Goal: Entertainment & Leisure: Browse casually

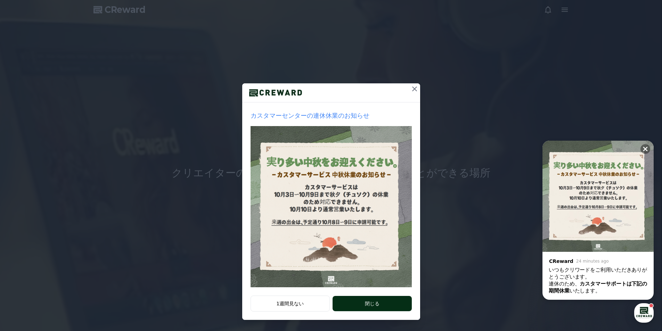
click at [370, 307] on button "閉じる" at bounding box center [372, 303] width 79 height 15
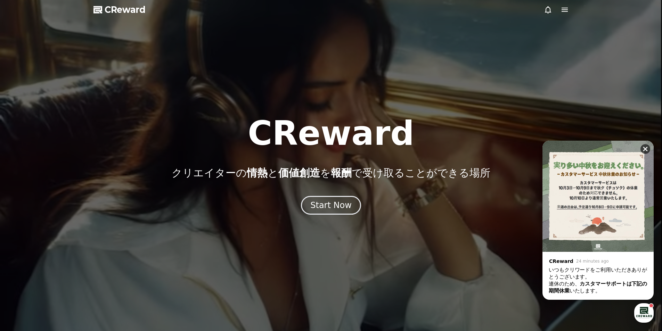
click at [645, 144] on button at bounding box center [646, 149] width 10 height 10
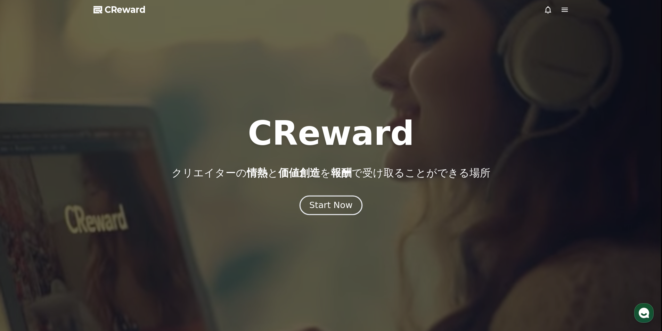
click at [327, 200] on div "Start Now" at bounding box center [330, 206] width 43 height 12
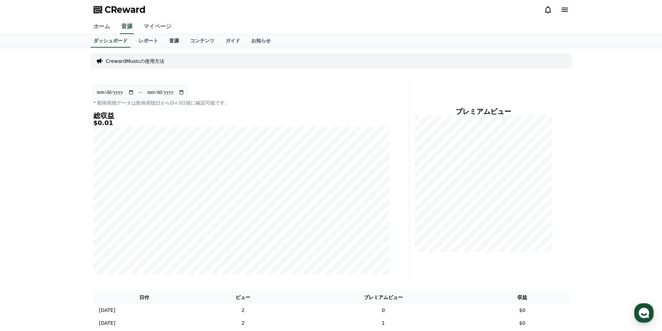
click at [164, 41] on link "音源" at bounding box center [174, 40] width 21 height 13
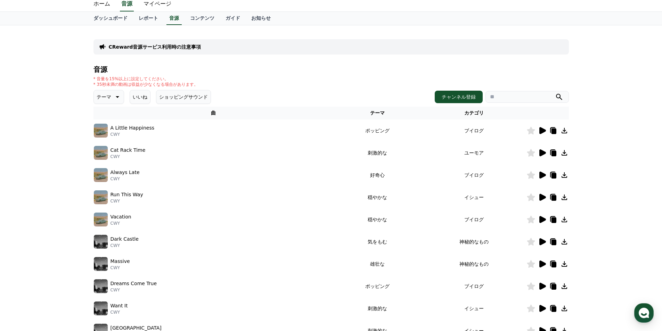
scroll to position [0, 0]
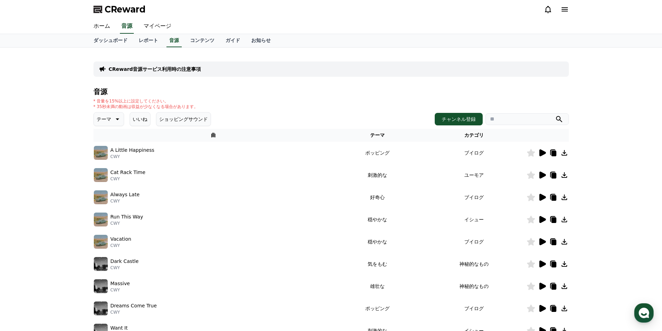
click at [107, 119] on p "テーマ" at bounding box center [104, 119] width 15 height 10
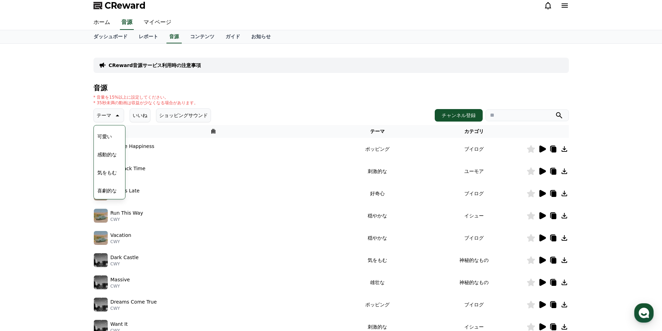
scroll to position [0, 0]
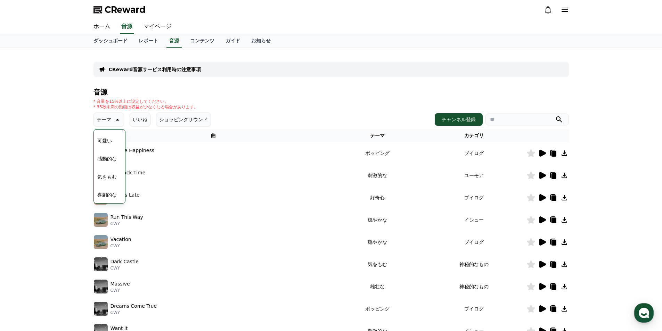
click at [103, 143] on button "可愛い" at bounding box center [105, 140] width 20 height 15
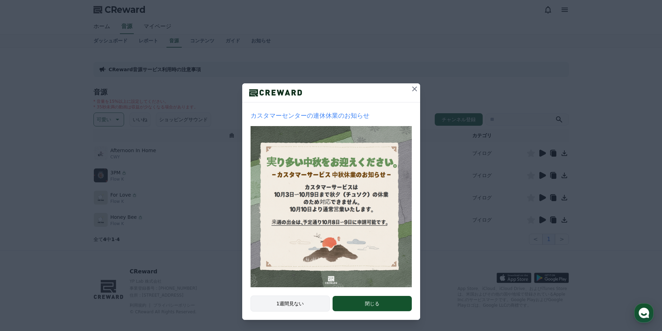
drag, startPoint x: 302, startPoint y: 306, endPoint x: 312, endPoint y: 307, distance: 9.4
click at [302, 306] on button "1週間見ない" at bounding box center [291, 304] width 80 height 16
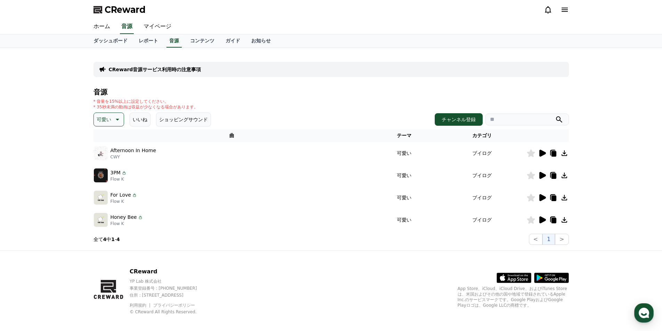
click at [111, 120] on button "可愛い" at bounding box center [109, 120] width 31 height 14
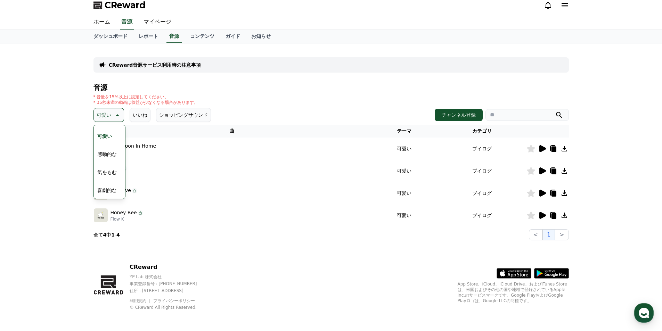
scroll to position [6, 0]
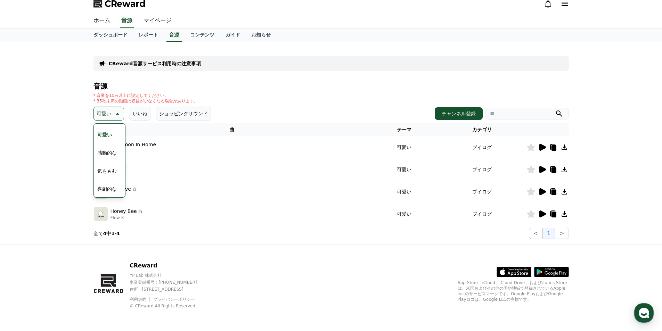
click at [112, 187] on button "喜劇的な" at bounding box center [107, 189] width 25 height 15
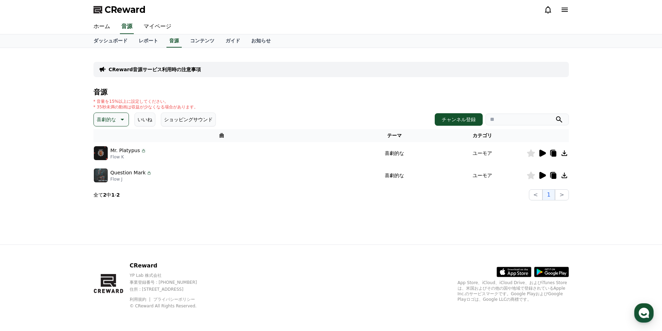
click at [538, 151] on div at bounding box center [548, 153] width 42 height 8
click at [542, 154] on icon at bounding box center [543, 153] width 7 height 7
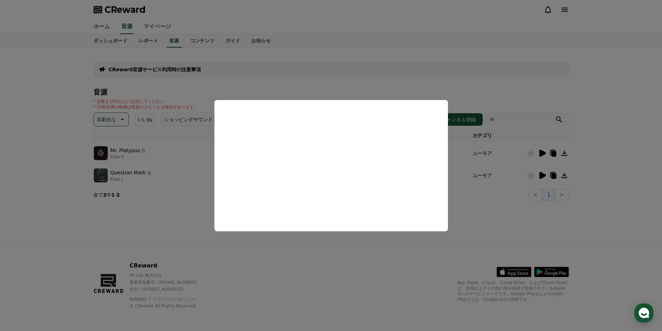
drag, startPoint x: 501, startPoint y: 229, endPoint x: 521, endPoint y: 189, distance: 45.1
click at [501, 228] on button "close modal" at bounding box center [331, 165] width 662 height 331
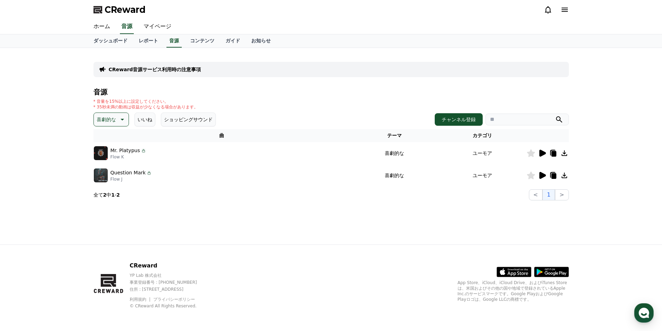
click at [544, 171] on td at bounding box center [548, 175] width 42 height 22
click at [544, 178] on icon at bounding box center [542, 175] width 8 height 8
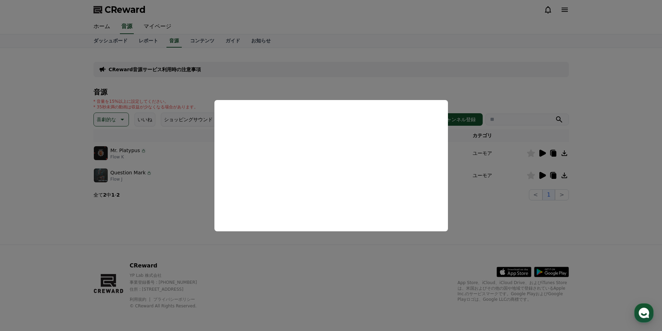
click at [335, 274] on button "close modal" at bounding box center [331, 165] width 662 height 331
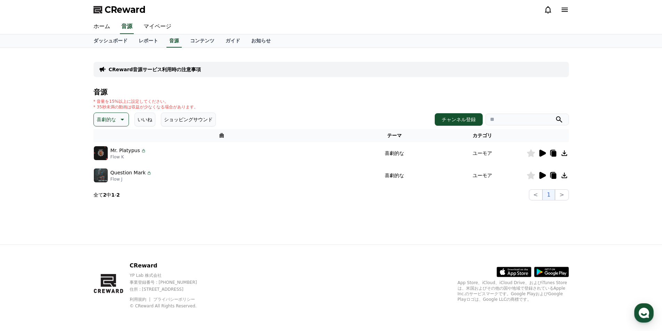
click at [102, 114] on button "喜劇的な" at bounding box center [111, 120] width 35 height 14
click at [111, 176] on button "気をもむ" at bounding box center [107, 176] width 25 height 15
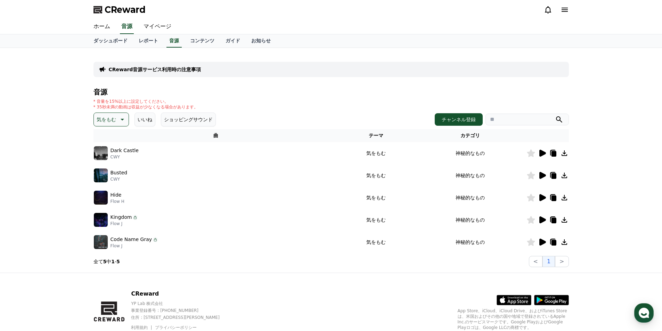
click at [541, 152] on icon at bounding box center [543, 153] width 7 height 7
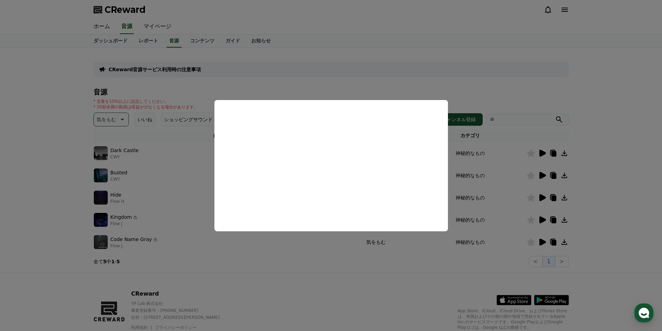
click at [538, 173] on button "close modal" at bounding box center [331, 165] width 662 height 331
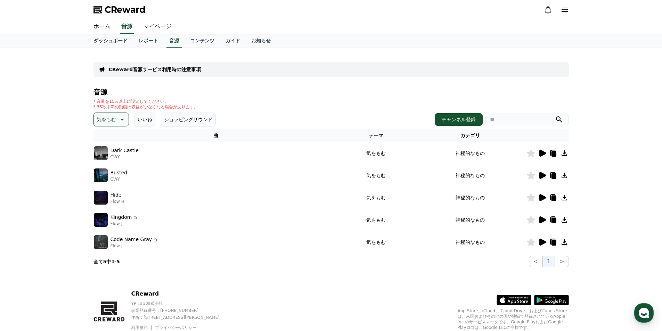
click at [539, 173] on icon at bounding box center [542, 175] width 8 height 8
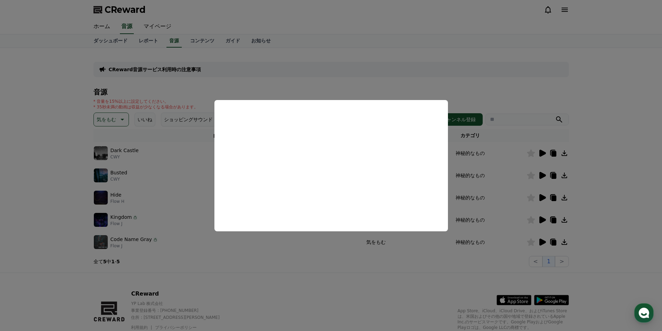
click at [541, 200] on button "close modal" at bounding box center [331, 165] width 662 height 331
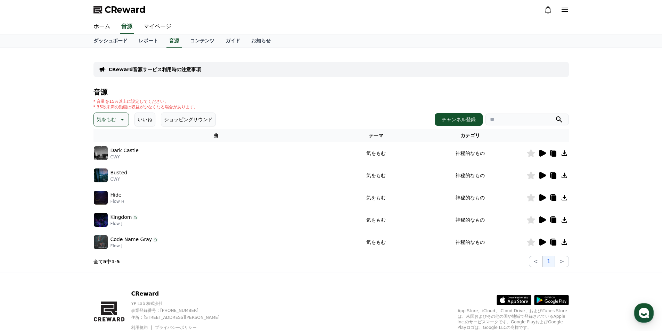
click at [518, 121] on input "search" at bounding box center [527, 120] width 83 height 12
click at [555, 115] on button "submit" at bounding box center [559, 119] width 8 height 8
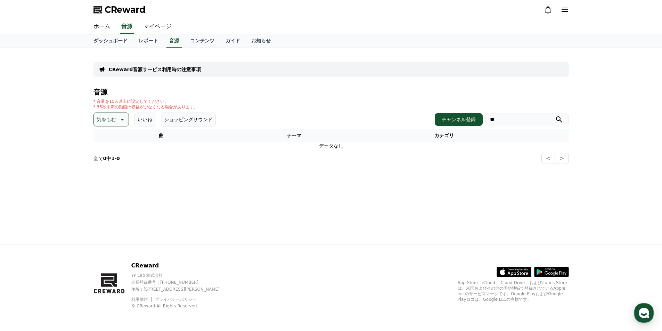
type input "*"
click at [555, 115] on button "submit" at bounding box center [559, 119] width 8 height 8
type input "*"
paste input "**********"
click at [555, 115] on button "submit" at bounding box center [559, 119] width 8 height 8
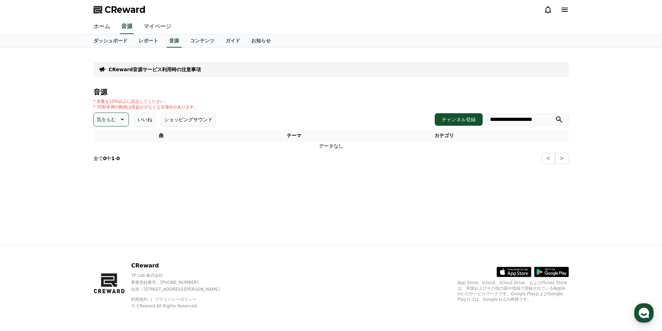
drag, startPoint x: 510, startPoint y: 119, endPoint x: 591, endPoint y: 121, distance: 81.1
click at [591, 121] on div "**********" at bounding box center [331, 146] width 662 height 197
type input "******"
click at [555, 115] on button "submit" at bounding box center [559, 119] width 8 height 8
click at [460, 120] on button "チャンネル登録" at bounding box center [459, 119] width 48 height 13
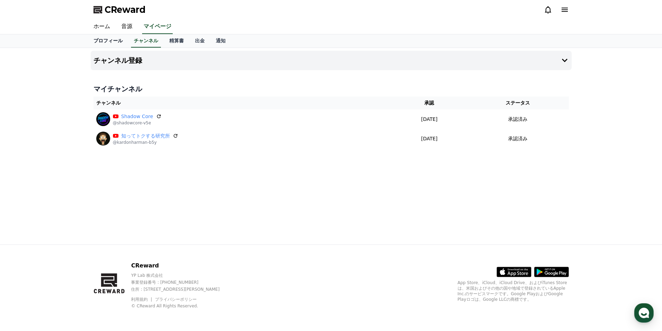
click at [110, 38] on link "プロフィール" at bounding box center [108, 40] width 40 height 13
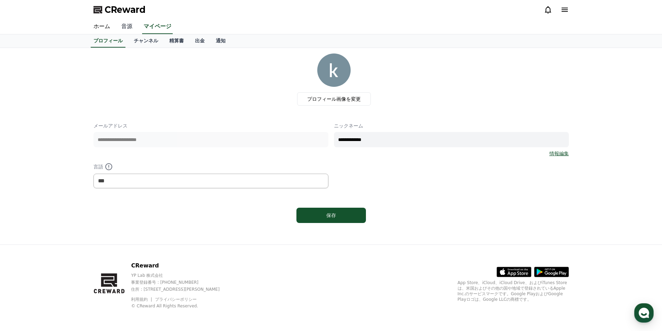
click at [124, 28] on link "音源" at bounding box center [127, 26] width 22 height 15
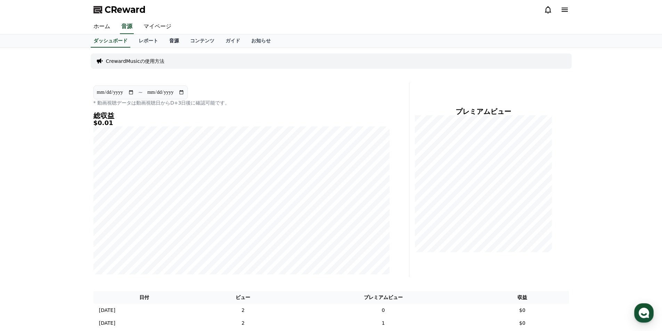
click at [164, 42] on link "音源" at bounding box center [174, 40] width 21 height 13
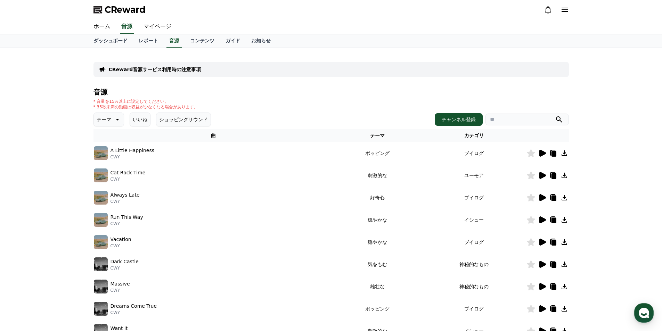
click at [100, 124] on p "テーマ" at bounding box center [104, 120] width 15 height 10
click at [106, 155] on button "空想" at bounding box center [102, 155] width 15 height 15
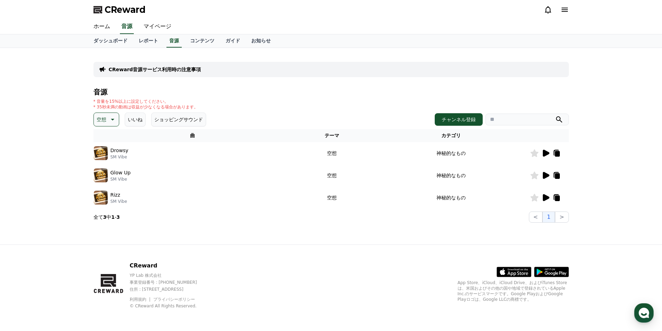
click at [546, 151] on icon at bounding box center [546, 153] width 7 height 7
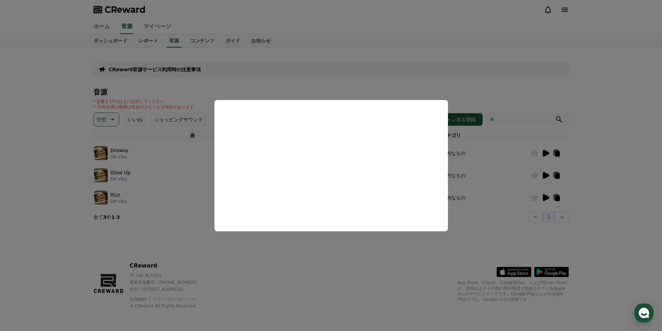
click at [321, 252] on button "close modal" at bounding box center [331, 165] width 662 height 331
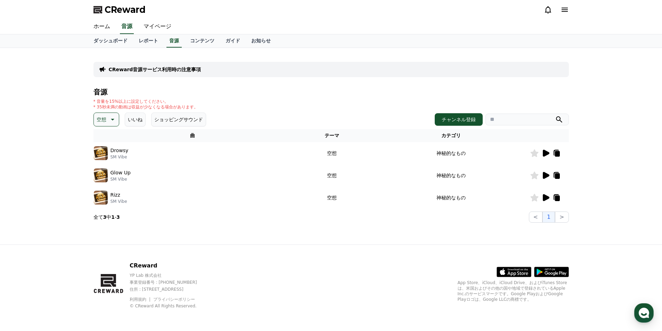
click at [544, 174] on icon at bounding box center [546, 175] width 7 height 7
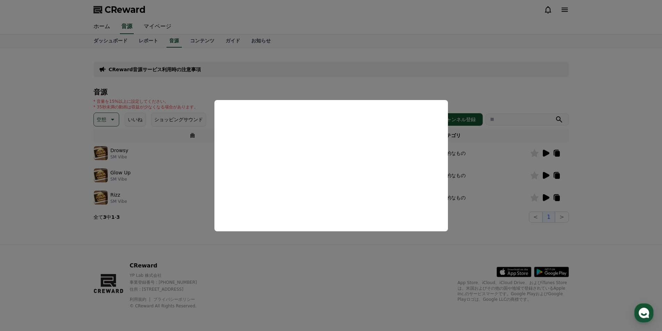
click at [333, 263] on button "close modal" at bounding box center [331, 165] width 662 height 331
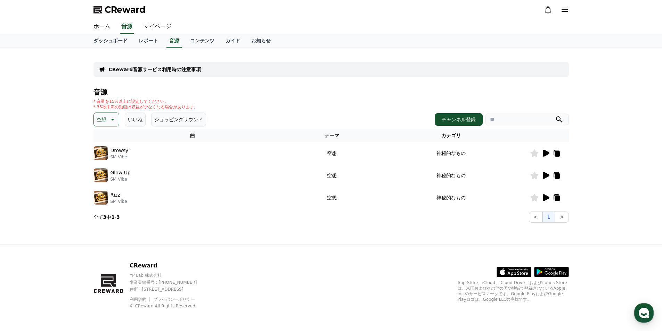
click at [543, 195] on icon at bounding box center [546, 198] width 8 height 8
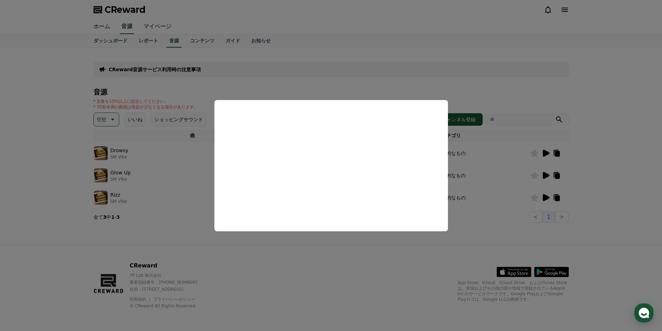
click at [321, 264] on button "close modal" at bounding box center [331, 165] width 662 height 331
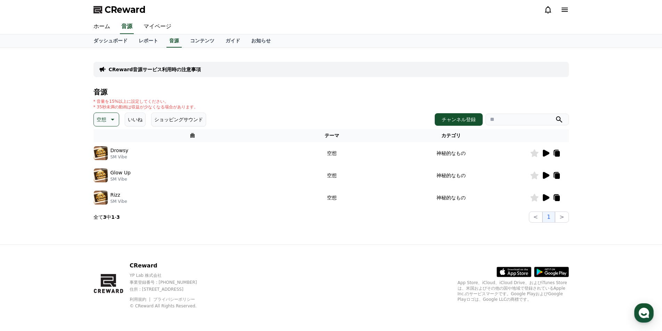
click at [99, 119] on p "空想" at bounding box center [102, 120] width 10 height 10
click at [100, 173] on button "好奇心" at bounding box center [105, 174] width 20 height 15
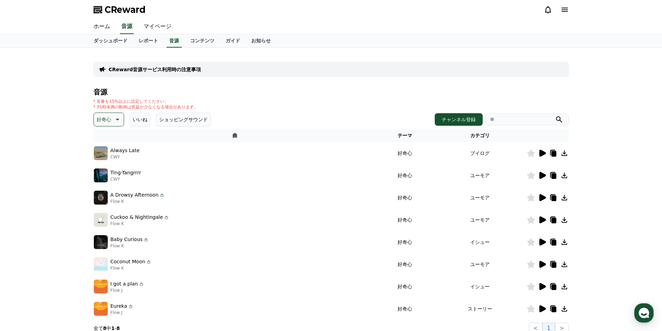
click at [543, 152] on icon at bounding box center [543, 153] width 7 height 7
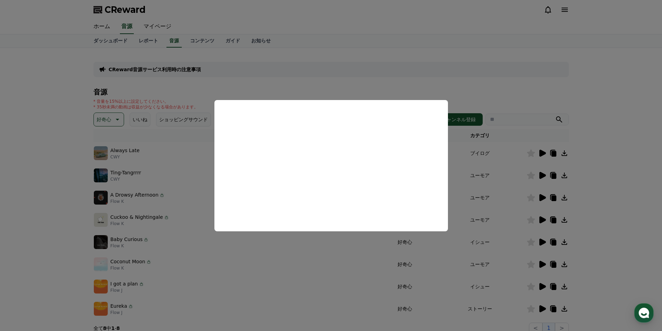
click at [617, 187] on button "close modal" at bounding box center [331, 165] width 662 height 331
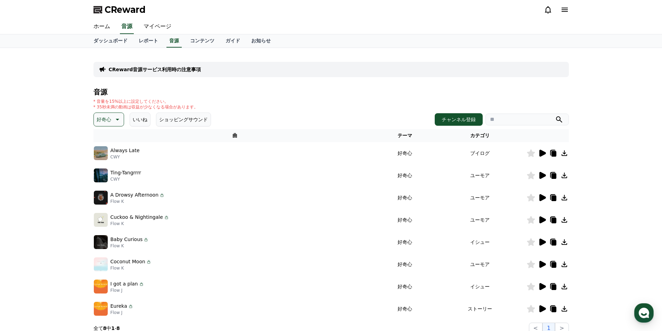
click at [544, 170] on td at bounding box center [548, 175] width 42 height 22
click at [541, 175] on icon at bounding box center [543, 175] width 7 height 7
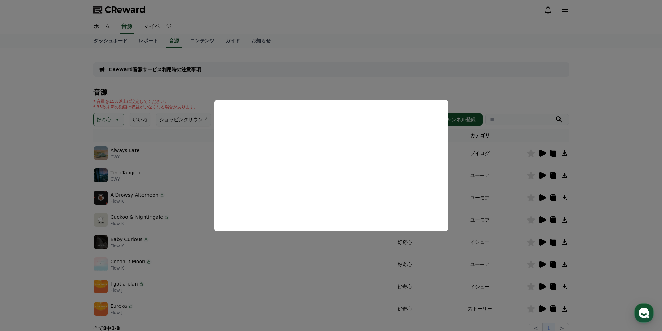
click at [632, 191] on button "close modal" at bounding box center [331, 165] width 662 height 331
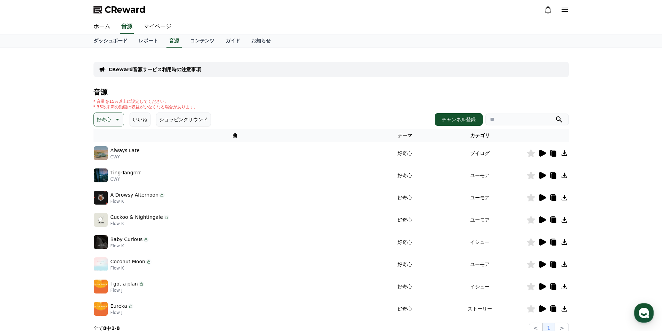
click at [544, 197] on icon at bounding box center [543, 197] width 7 height 7
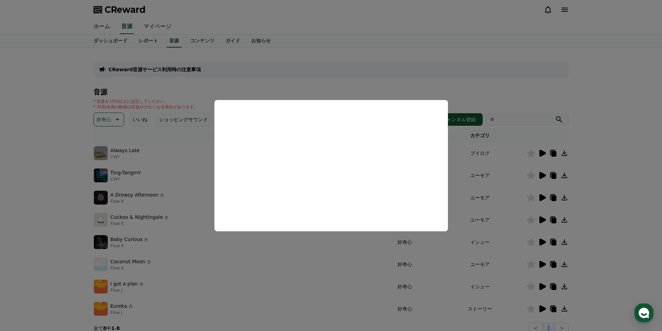
click at [617, 180] on button "close modal" at bounding box center [331, 165] width 662 height 331
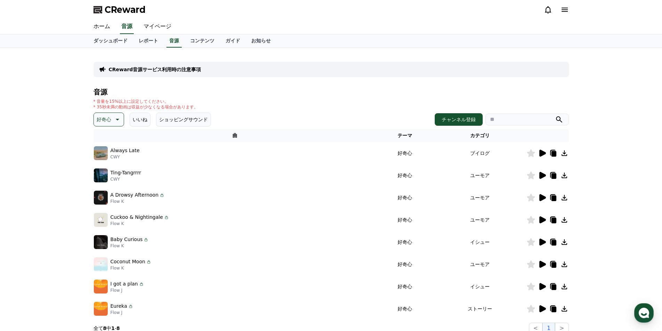
click at [541, 195] on icon at bounding box center [543, 197] width 7 height 7
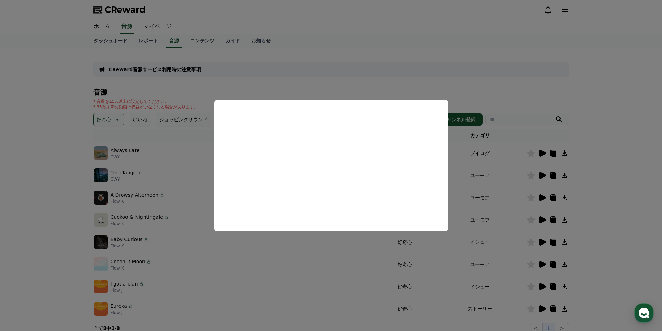
click at [542, 221] on button "close modal" at bounding box center [331, 165] width 662 height 331
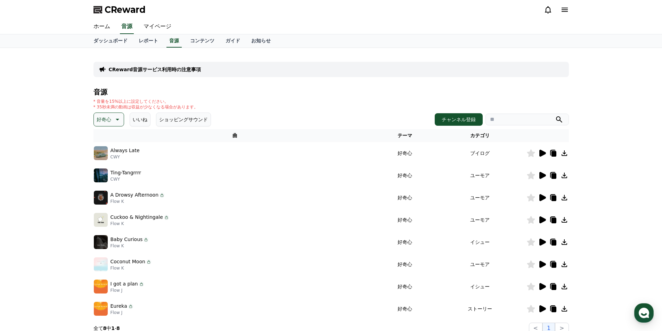
click at [542, 221] on icon at bounding box center [543, 220] width 7 height 7
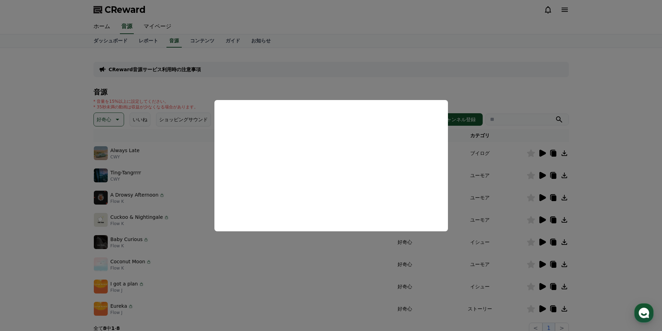
click at [544, 240] on button "close modal" at bounding box center [331, 165] width 662 height 331
click at [544, 240] on icon at bounding box center [542, 242] width 8 height 8
click at [543, 265] on button "close modal" at bounding box center [331, 165] width 662 height 331
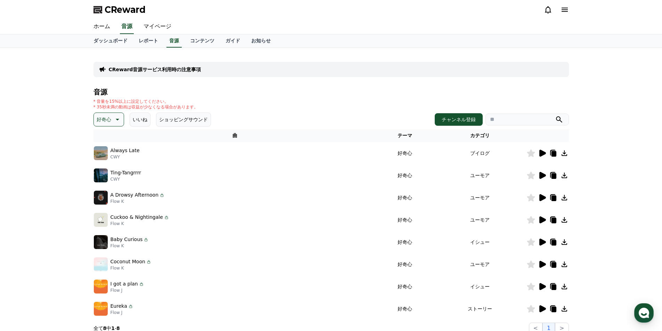
click at [543, 265] on icon at bounding box center [543, 264] width 7 height 7
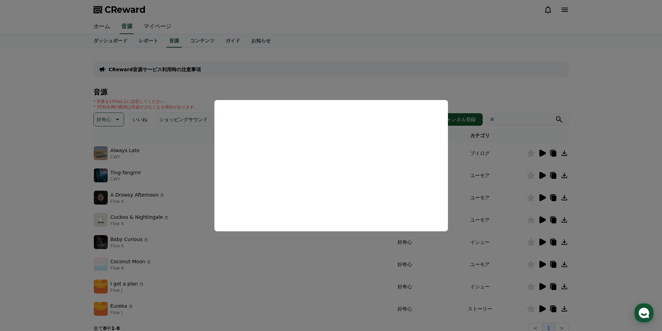
click at [542, 287] on button "close modal" at bounding box center [331, 165] width 662 height 331
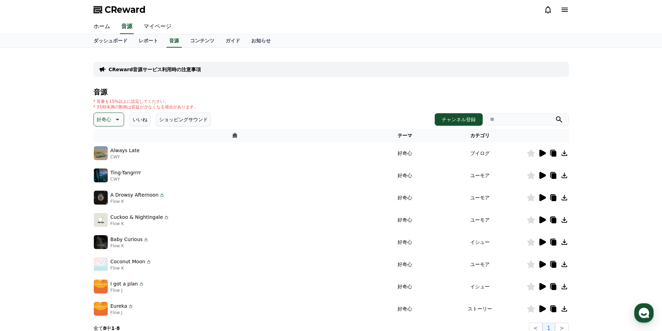
click at [542, 287] on icon at bounding box center [543, 286] width 7 height 7
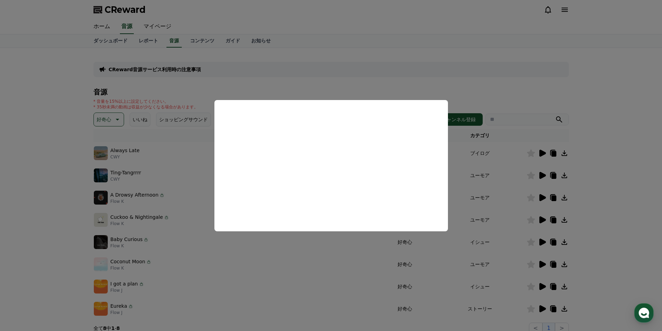
click at [543, 311] on button "close modal" at bounding box center [331, 165] width 662 height 331
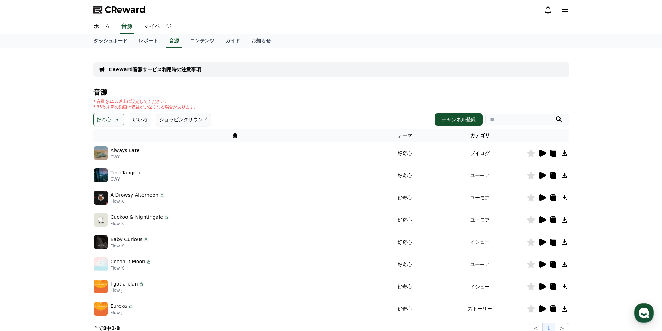
click at [543, 311] on icon at bounding box center [543, 309] width 7 height 7
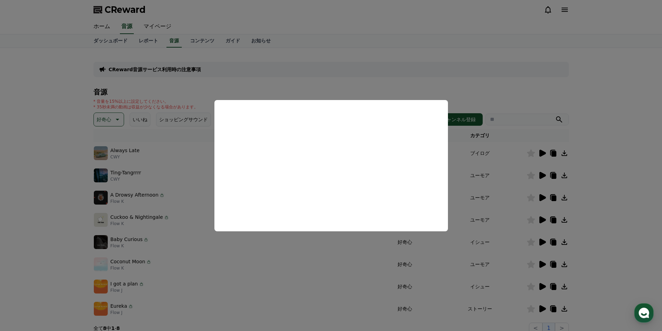
click at [608, 265] on button "close modal" at bounding box center [331, 165] width 662 height 331
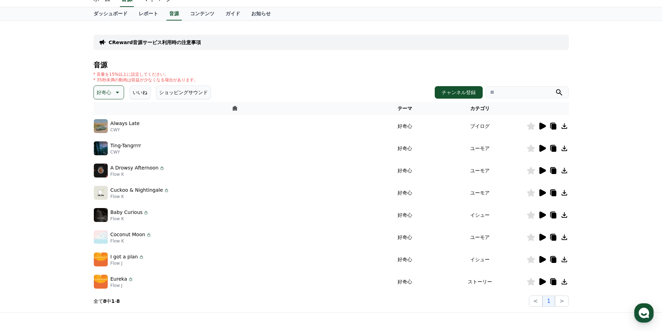
scroll to position [25, 0]
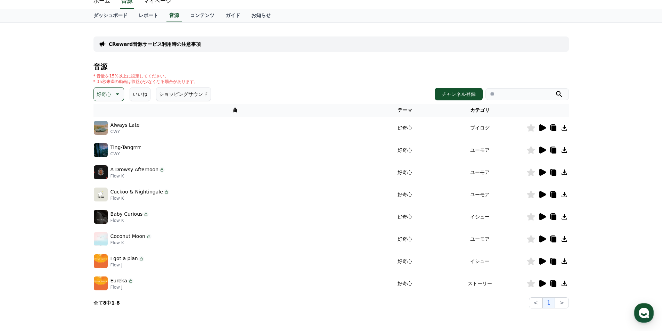
click at [109, 93] on p "好奇心" at bounding box center [104, 94] width 15 height 10
click at [106, 166] on button "暗い" at bounding box center [102, 166] width 15 height 15
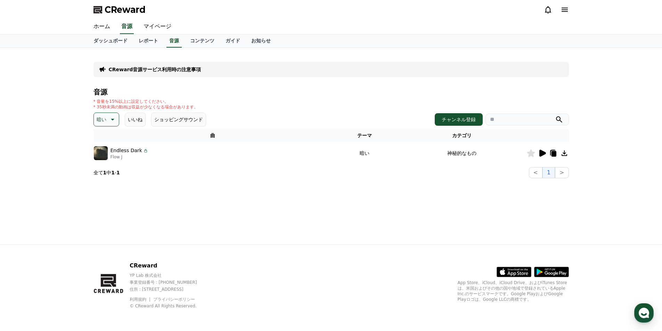
click at [543, 151] on icon at bounding box center [542, 153] width 8 height 8
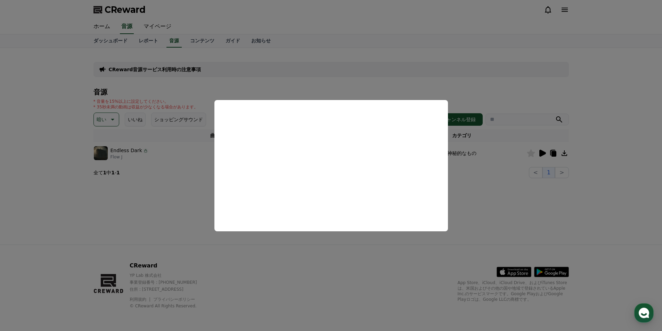
click at [136, 198] on button "close modal" at bounding box center [331, 165] width 662 height 331
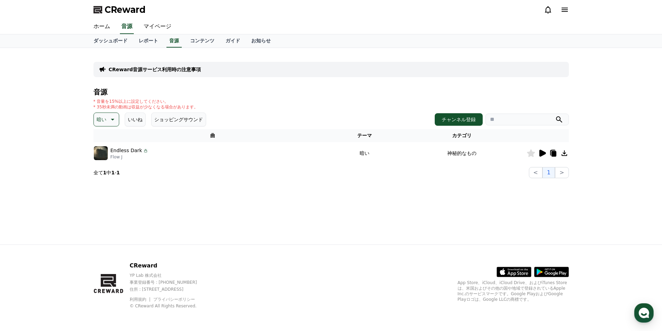
click at [110, 125] on button "暗い" at bounding box center [107, 120] width 26 height 14
click at [110, 176] on button "明るい" at bounding box center [105, 175] width 20 height 15
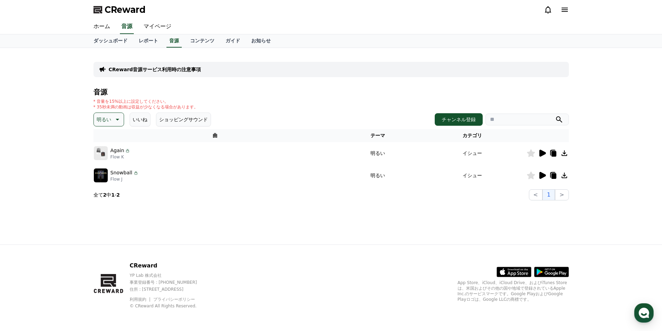
click at [541, 153] on icon at bounding box center [543, 153] width 7 height 7
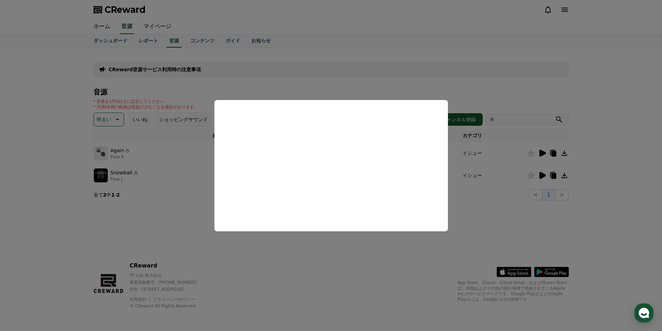
click at [543, 175] on button "close modal" at bounding box center [331, 165] width 662 height 331
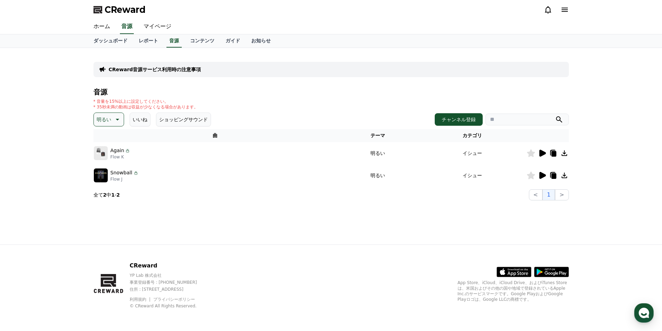
click at [543, 175] on icon at bounding box center [543, 175] width 7 height 7
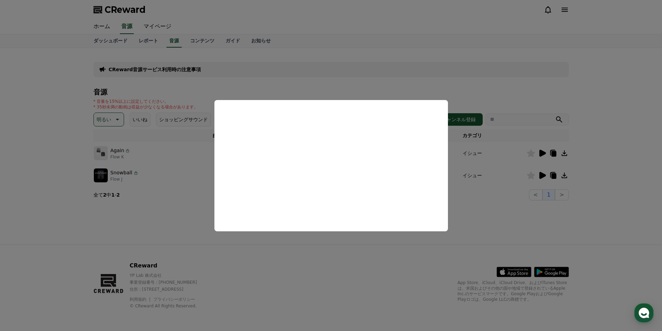
click at [508, 219] on button "close modal" at bounding box center [331, 165] width 662 height 331
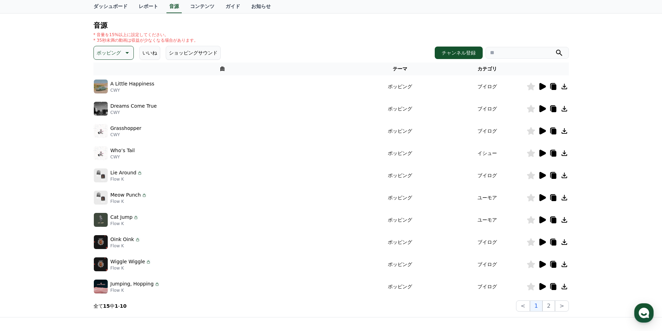
scroll to position [35, 0]
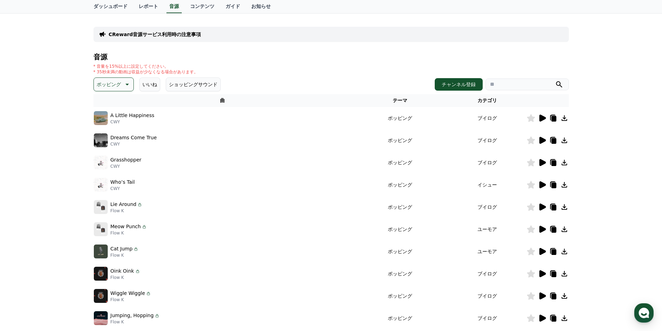
click at [541, 119] on icon at bounding box center [543, 118] width 7 height 7
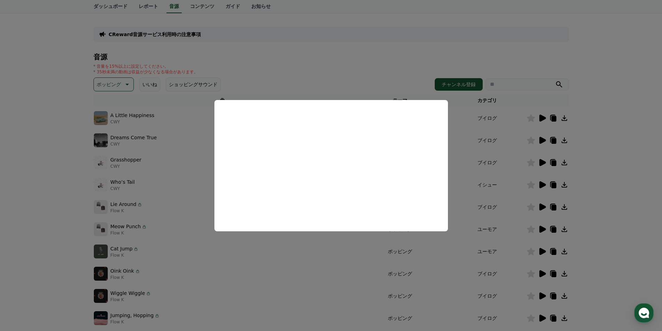
click at [542, 142] on button "close modal" at bounding box center [331, 165] width 662 height 331
click at [542, 142] on icon at bounding box center [543, 140] width 7 height 7
click at [542, 162] on button "close modal" at bounding box center [331, 165] width 662 height 331
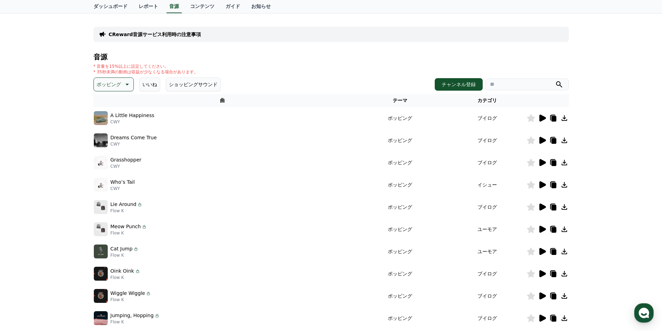
click at [542, 162] on icon at bounding box center [543, 162] width 7 height 7
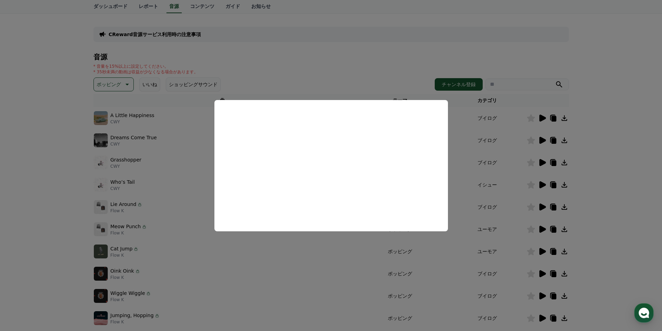
click at [565, 164] on button "close modal" at bounding box center [331, 165] width 662 height 331
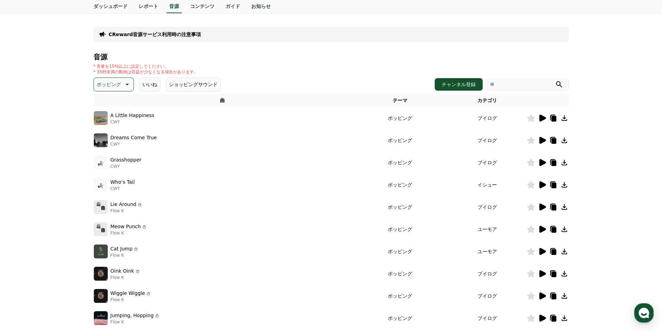
click at [565, 164] on icon at bounding box center [565, 163] width 8 height 8
click at [542, 185] on icon at bounding box center [543, 185] width 7 height 7
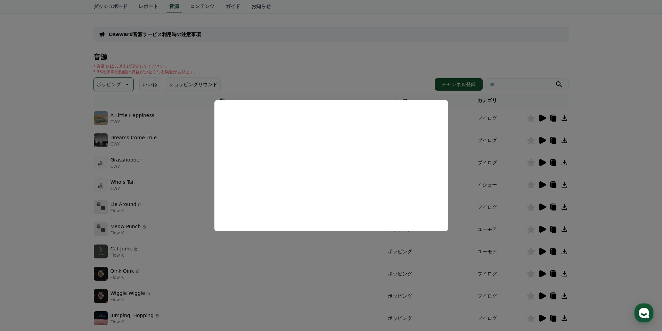
click at [544, 205] on button "close modal" at bounding box center [331, 165] width 662 height 331
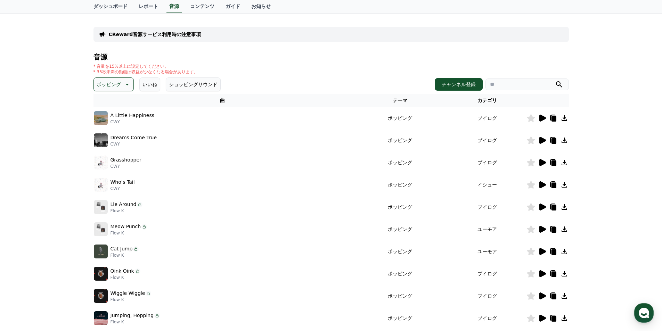
click at [544, 205] on icon at bounding box center [542, 207] width 8 height 8
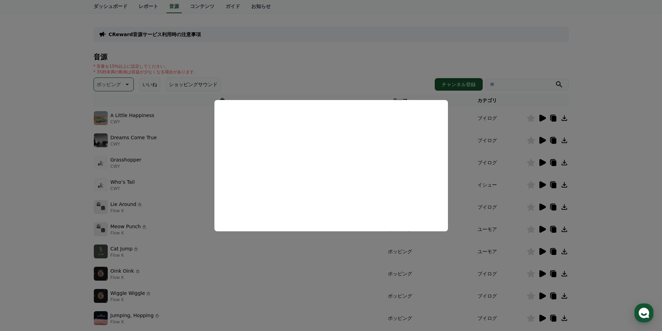
click at [546, 228] on button "close modal" at bounding box center [331, 165] width 662 height 331
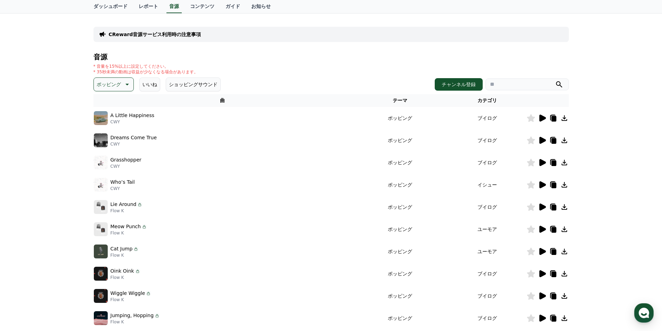
click at [546, 228] on icon at bounding box center [542, 229] width 8 height 8
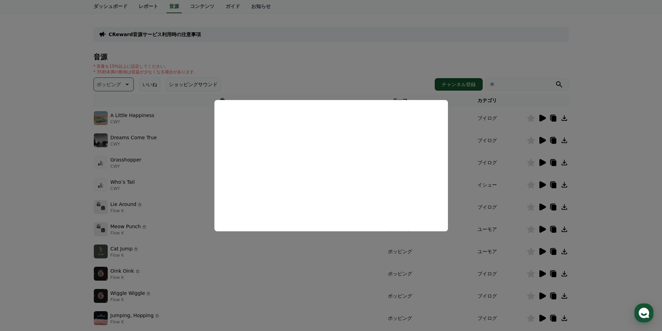
click at [541, 255] on button "close modal" at bounding box center [331, 165] width 662 height 331
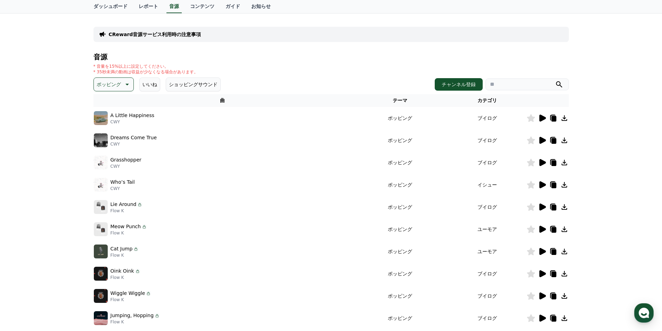
click at [546, 251] on icon at bounding box center [542, 252] width 8 height 8
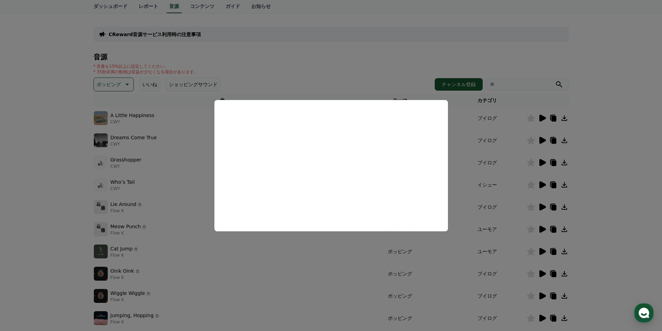
click at [544, 275] on button "close modal" at bounding box center [331, 165] width 662 height 331
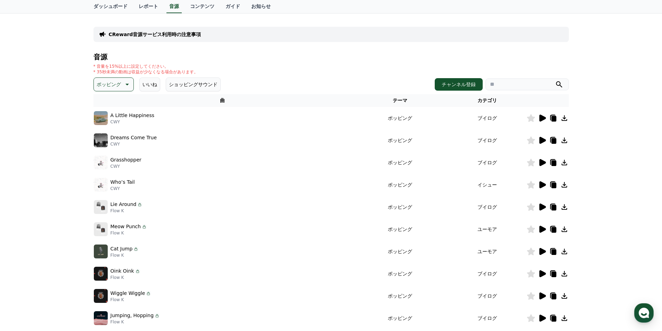
click at [544, 275] on icon at bounding box center [543, 274] width 7 height 7
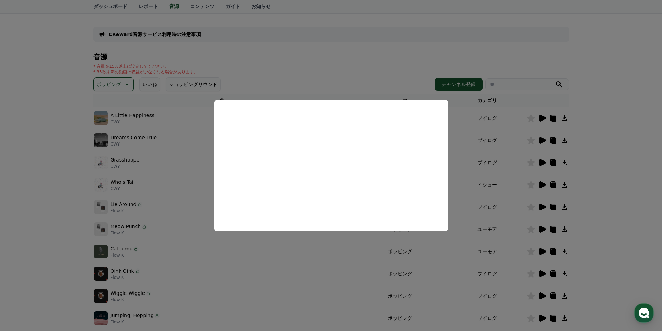
click at [541, 297] on button "close modal" at bounding box center [331, 165] width 662 height 331
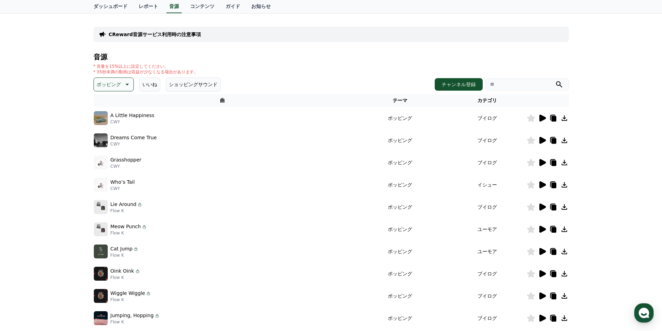
click at [541, 297] on icon at bounding box center [543, 296] width 7 height 7
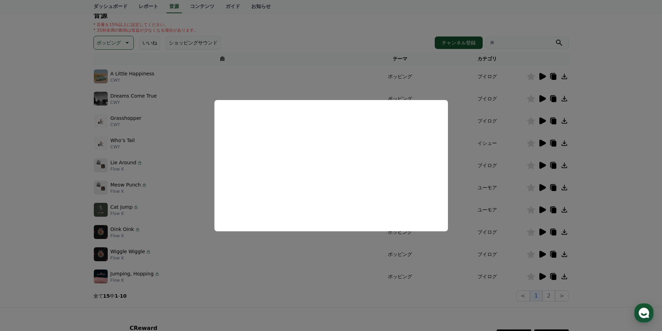
scroll to position [70, 0]
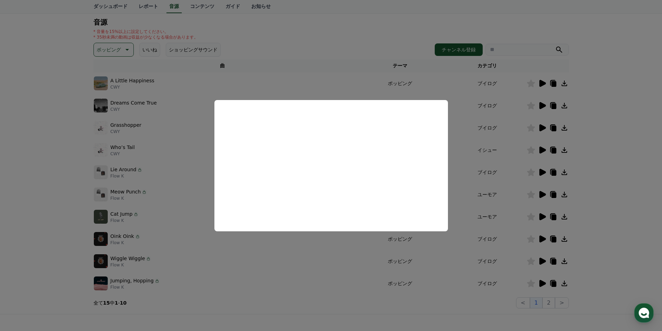
click at [541, 279] on button "close modal" at bounding box center [331, 165] width 662 height 331
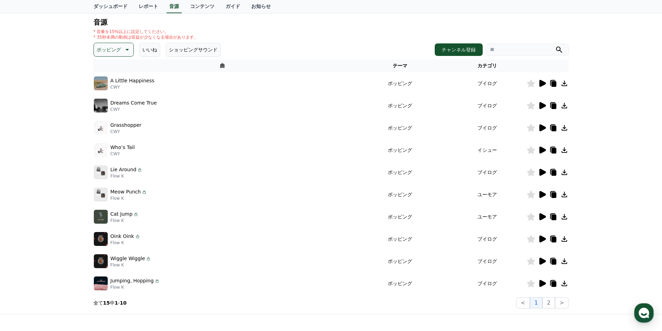
click at [541, 285] on icon at bounding box center [543, 283] width 7 height 7
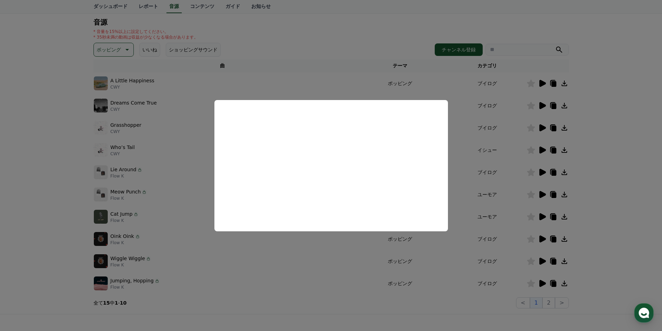
click at [560, 298] on button "close modal" at bounding box center [331, 165] width 662 height 331
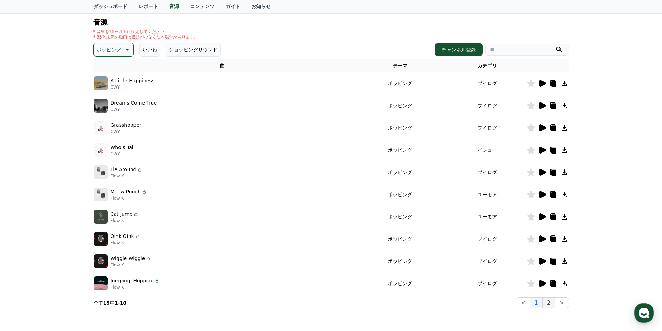
click at [552, 304] on button "2" at bounding box center [549, 303] width 13 height 11
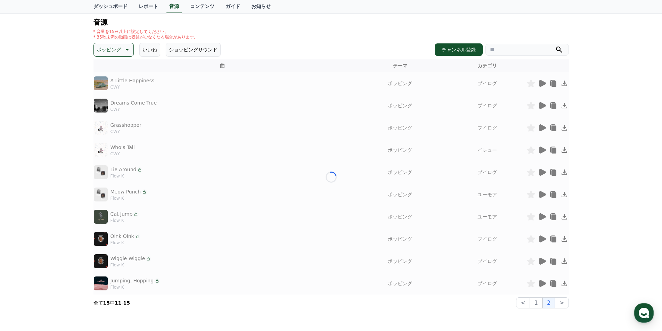
scroll to position [28, 0]
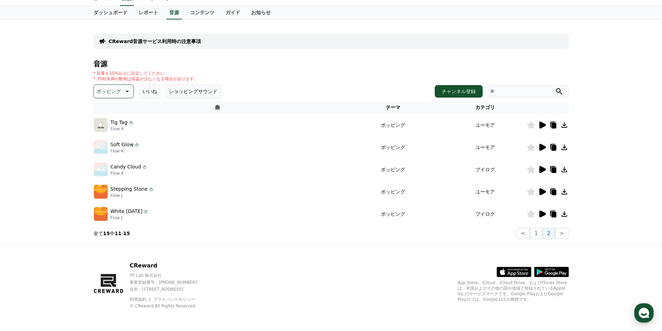
click at [542, 125] on icon at bounding box center [543, 125] width 7 height 7
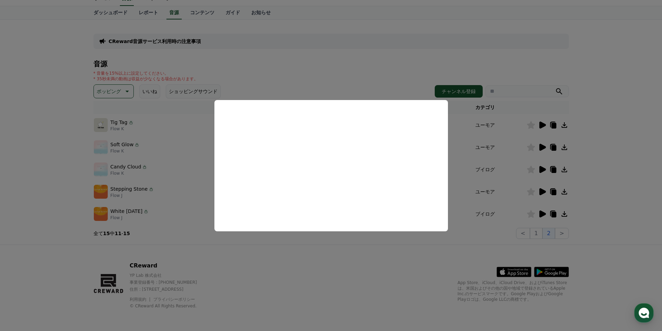
click at [544, 146] on button "close modal" at bounding box center [331, 165] width 662 height 331
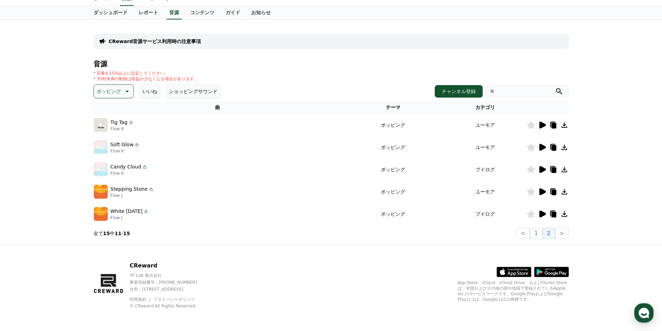
click at [544, 146] on icon at bounding box center [543, 147] width 7 height 7
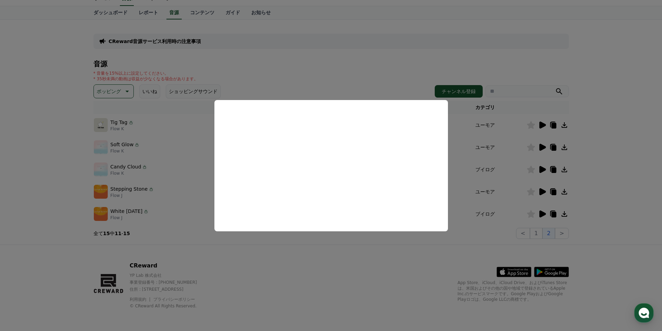
click at [560, 164] on button "close modal" at bounding box center [331, 165] width 662 height 331
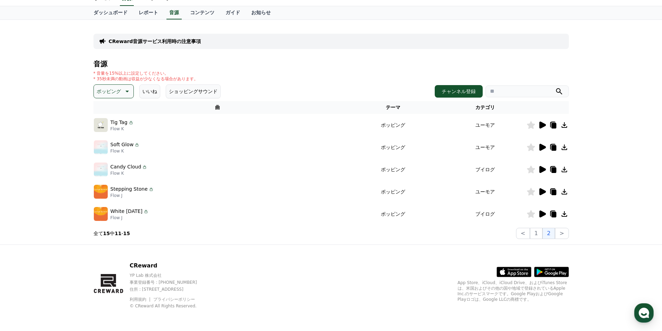
click at [563, 169] on icon at bounding box center [565, 170] width 8 height 8
click at [540, 192] on icon at bounding box center [543, 191] width 7 height 7
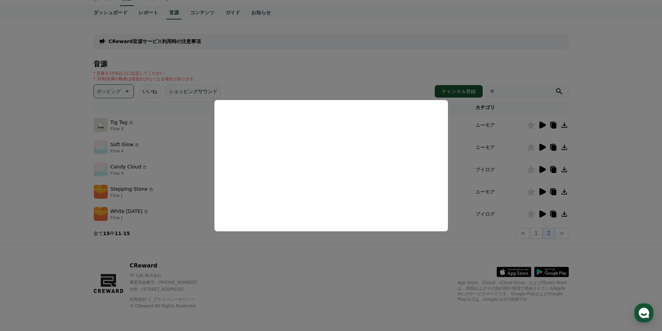
click at [544, 214] on button "close modal" at bounding box center [331, 165] width 662 height 331
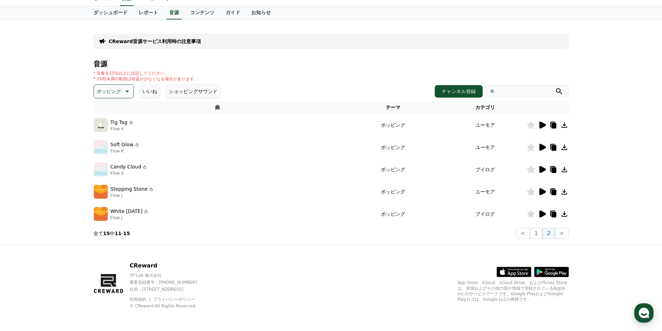
click at [544, 214] on icon at bounding box center [543, 214] width 7 height 7
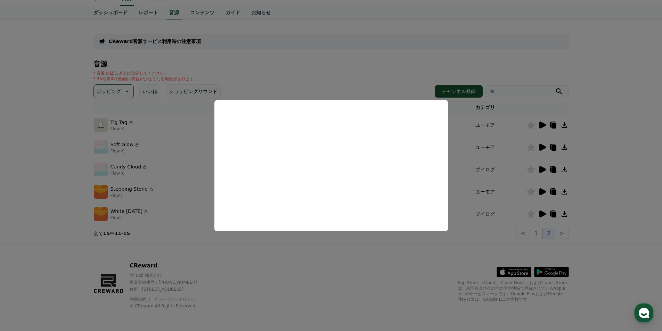
click at [76, 136] on button "close modal" at bounding box center [331, 165] width 662 height 331
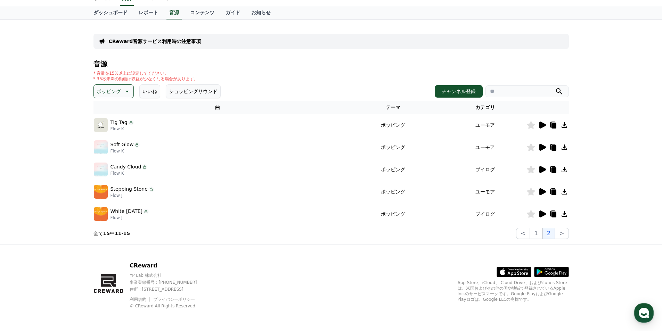
click at [103, 91] on p "ポッピング" at bounding box center [109, 92] width 24 height 10
click at [105, 126] on button "空想" at bounding box center [102, 127] width 15 height 15
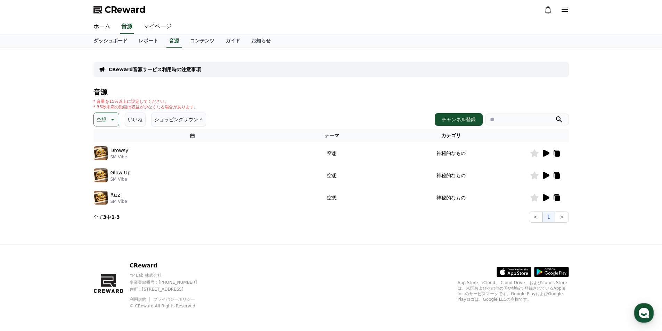
click at [104, 121] on p "空想" at bounding box center [102, 120] width 10 height 10
click at [107, 176] on button "好奇心" at bounding box center [105, 174] width 20 height 15
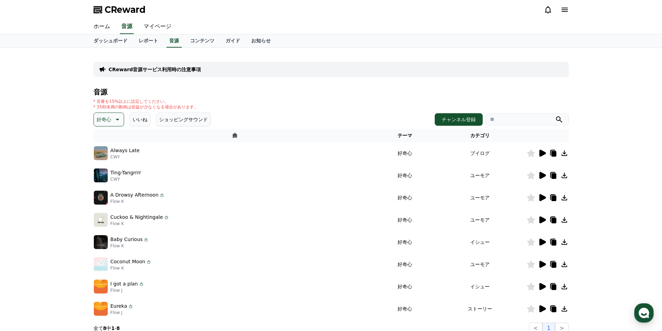
click at [105, 121] on p "好奇心" at bounding box center [104, 120] width 15 height 10
click at [105, 192] on button "暗い" at bounding box center [102, 192] width 15 height 15
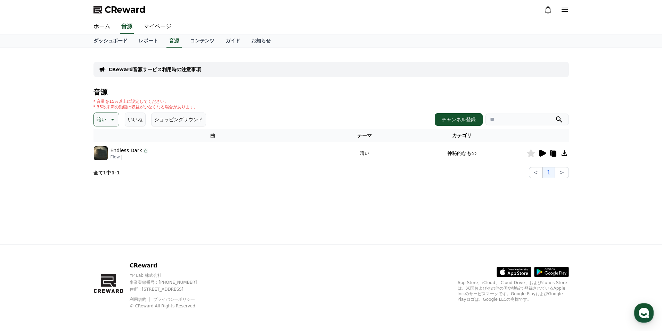
click at [103, 121] on p "暗い" at bounding box center [102, 120] width 10 height 10
click at [103, 174] on button "明るい" at bounding box center [105, 175] width 20 height 15
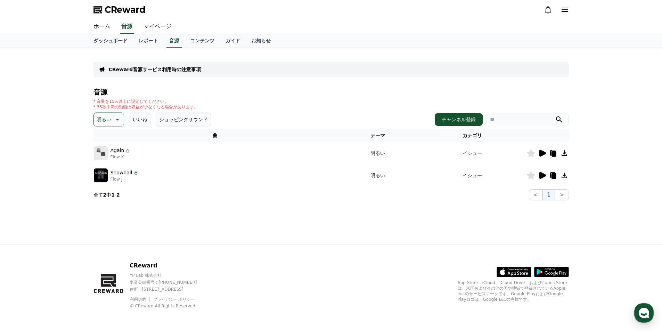
click at [106, 117] on p "明るい" at bounding box center [104, 120] width 15 height 10
click at [104, 176] on button "刺激的な" at bounding box center [107, 176] width 25 height 15
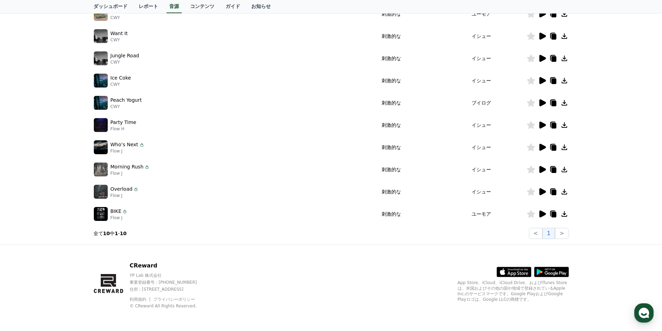
scroll to position [0, 0]
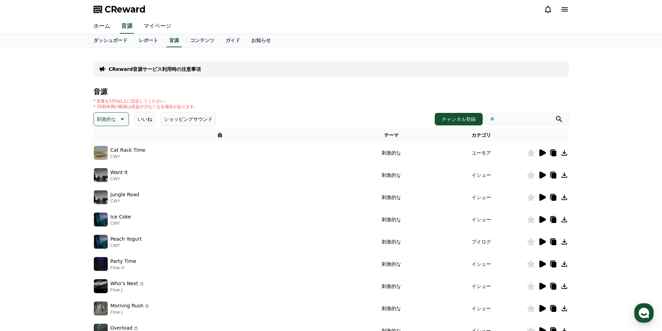
click at [543, 152] on icon at bounding box center [543, 153] width 7 height 7
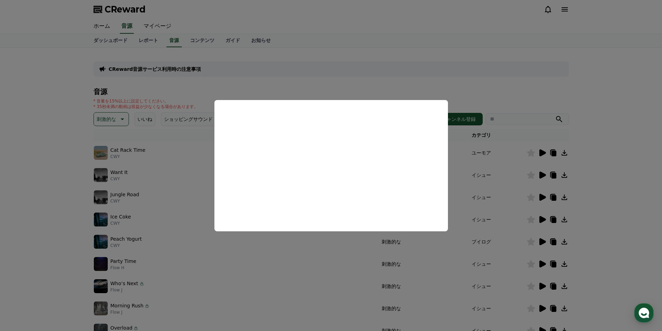
click at [565, 153] on button "close modal" at bounding box center [331, 165] width 662 height 331
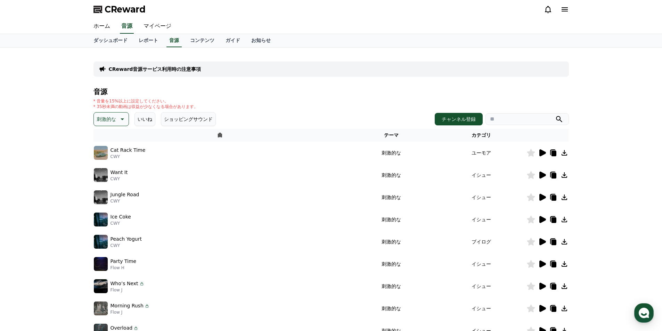
click at [565, 153] on icon at bounding box center [565, 153] width 6 height 6
click at [541, 175] on icon at bounding box center [543, 175] width 7 height 7
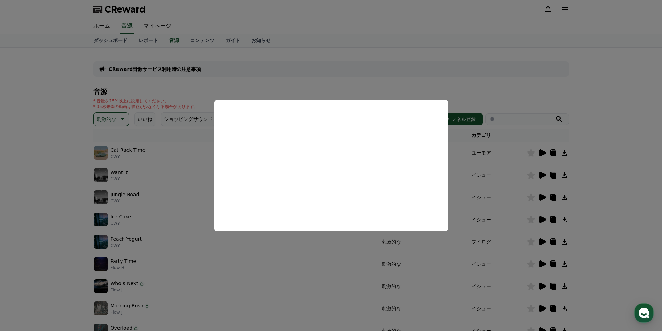
click at [541, 198] on button "close modal" at bounding box center [331, 165] width 662 height 331
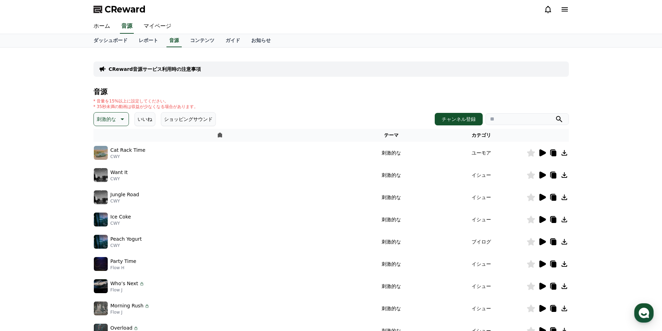
click at [541, 198] on icon at bounding box center [543, 197] width 7 height 7
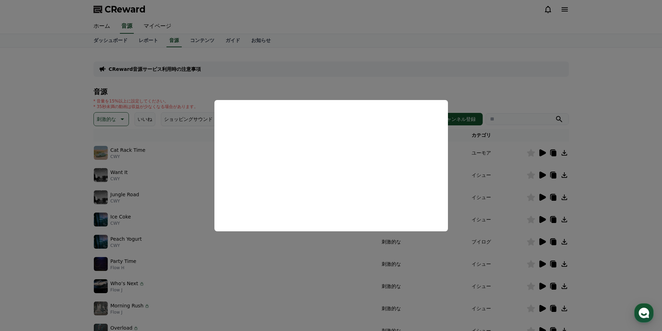
click at [542, 220] on button "close modal" at bounding box center [331, 165] width 662 height 331
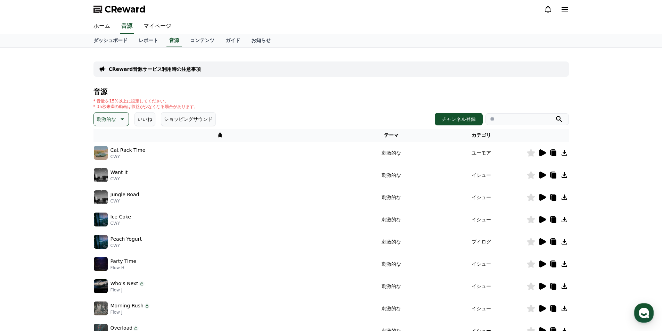
click at [542, 220] on icon at bounding box center [543, 219] width 7 height 7
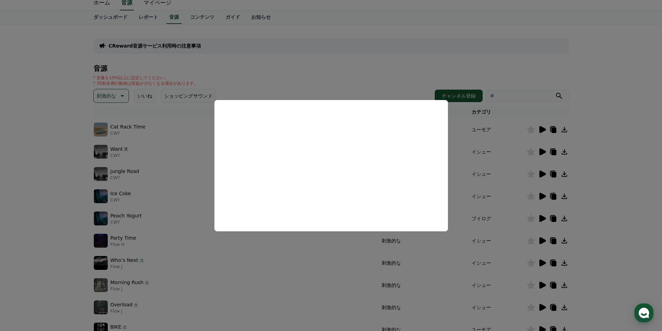
scroll to position [35, 0]
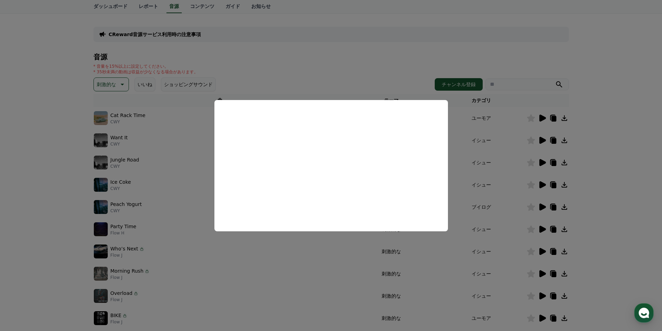
click at [543, 207] on button "close modal" at bounding box center [331, 165] width 662 height 331
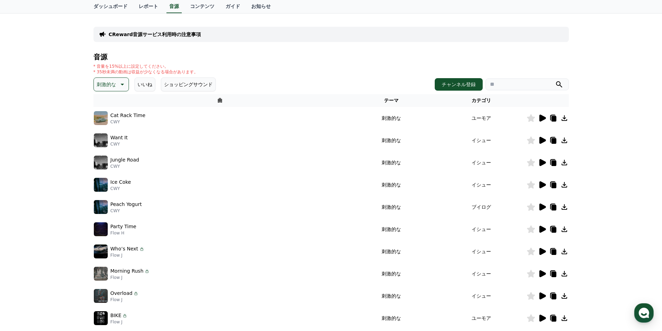
click at [543, 207] on icon at bounding box center [543, 207] width 7 height 7
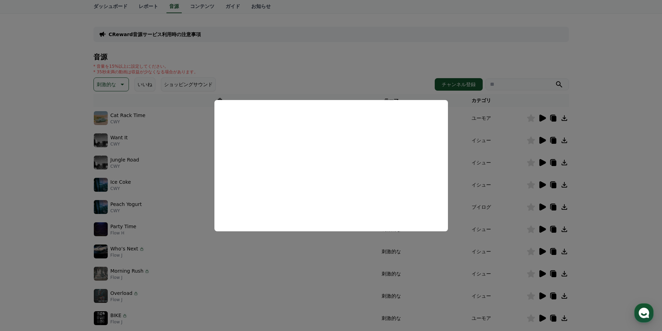
click at [542, 227] on button "close modal" at bounding box center [331, 165] width 662 height 331
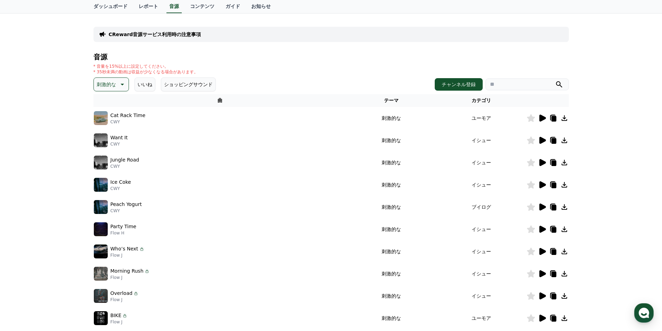
click at [542, 227] on icon at bounding box center [543, 229] width 7 height 7
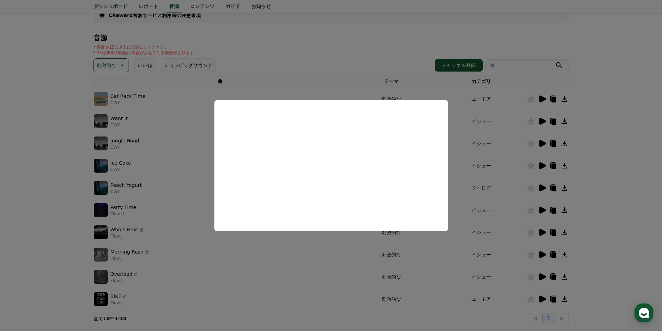
scroll to position [70, 0]
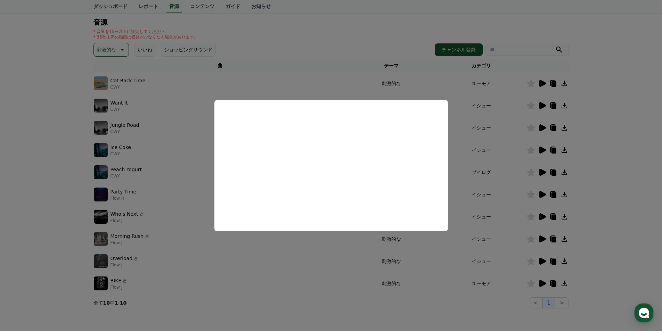
click at [544, 216] on button "close modal" at bounding box center [331, 165] width 662 height 331
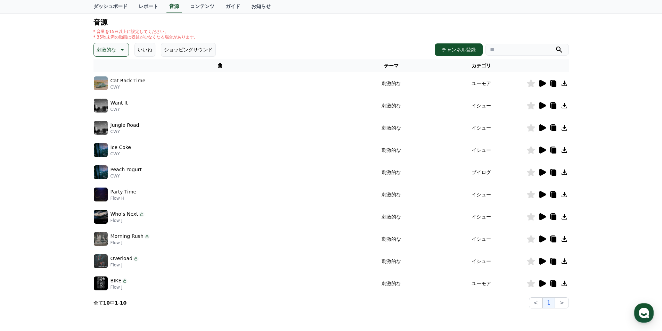
click at [544, 216] on icon at bounding box center [543, 217] width 7 height 7
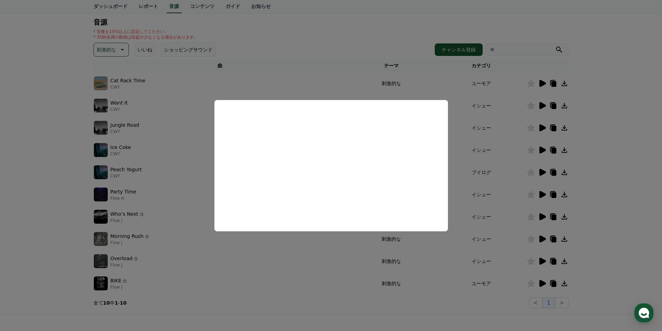
click at [543, 238] on button "close modal" at bounding box center [331, 165] width 662 height 331
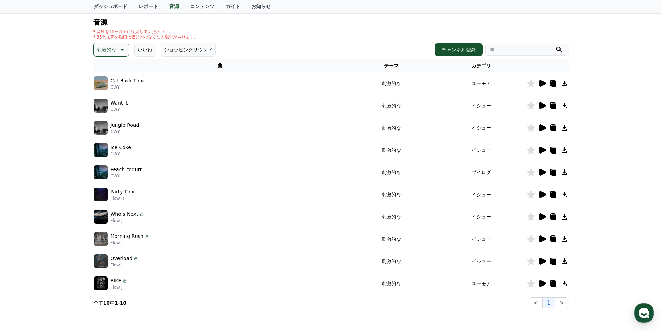
click at [542, 238] on icon at bounding box center [543, 239] width 7 height 7
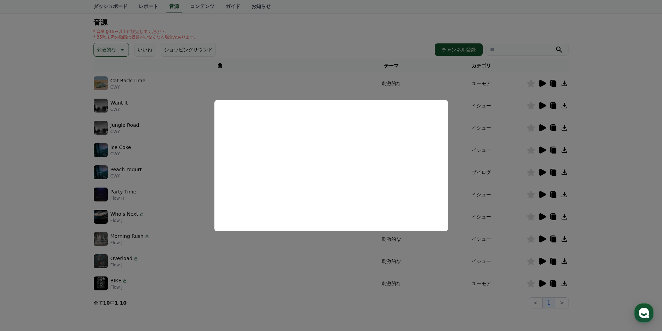
click at [542, 259] on button "close modal" at bounding box center [331, 165] width 662 height 331
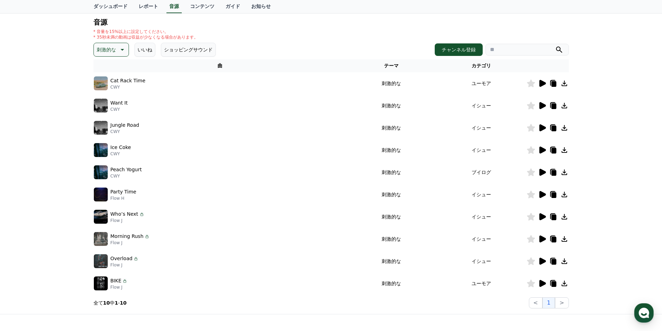
click at [542, 259] on icon at bounding box center [543, 261] width 7 height 7
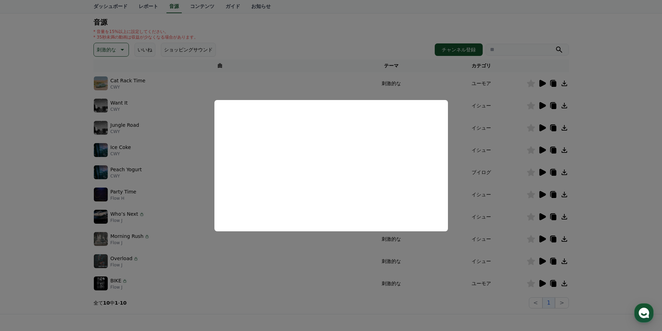
click at [544, 284] on button "close modal" at bounding box center [331, 165] width 662 height 331
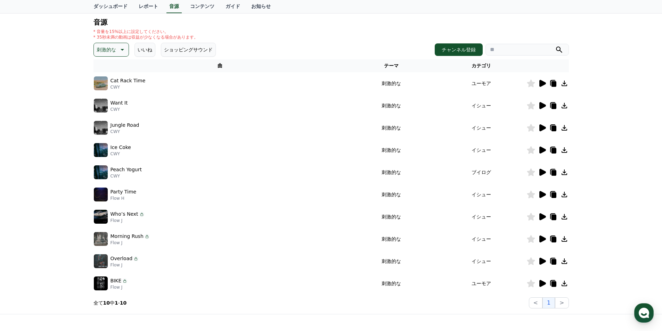
click at [544, 284] on icon at bounding box center [543, 283] width 7 height 7
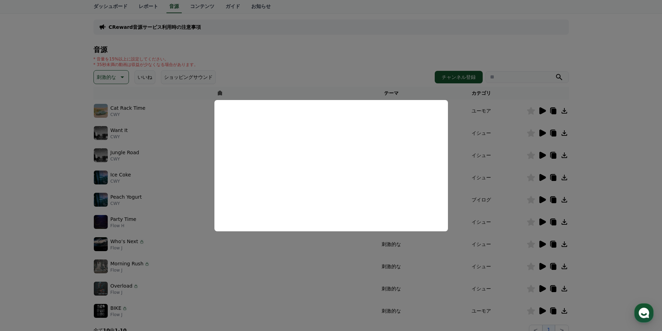
scroll to position [35, 0]
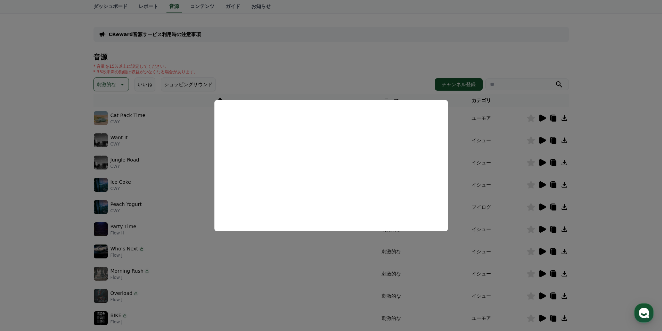
click at [19, 184] on button "close modal" at bounding box center [331, 165] width 662 height 331
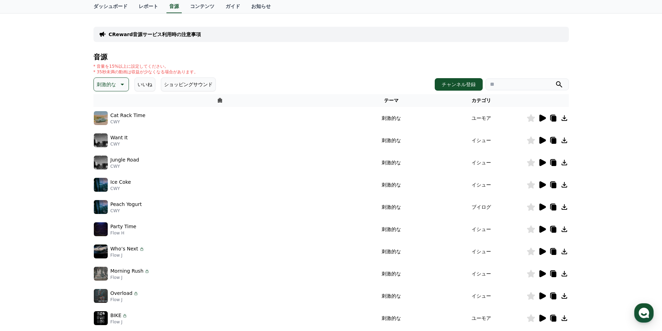
click at [103, 84] on p "刺激的な" at bounding box center [106, 85] width 19 height 10
click at [102, 124] on button "反転" at bounding box center [102, 125] width 15 height 15
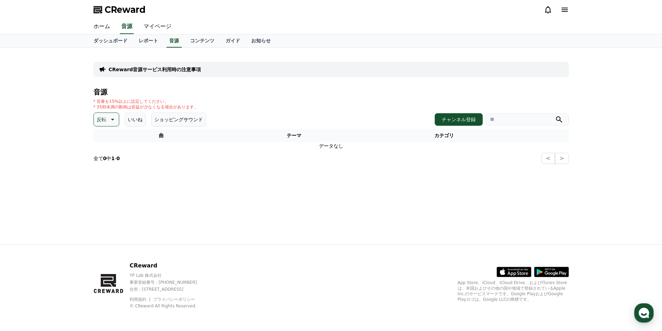
click at [114, 115] on icon at bounding box center [112, 119] width 8 height 8
click at [108, 175] on button "雄壮な" at bounding box center [105, 178] width 20 height 15
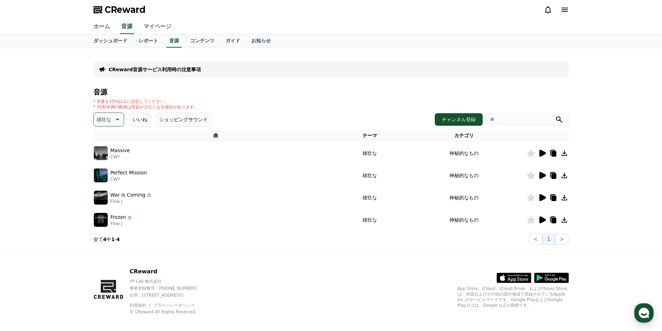
click at [540, 155] on icon at bounding box center [543, 153] width 7 height 7
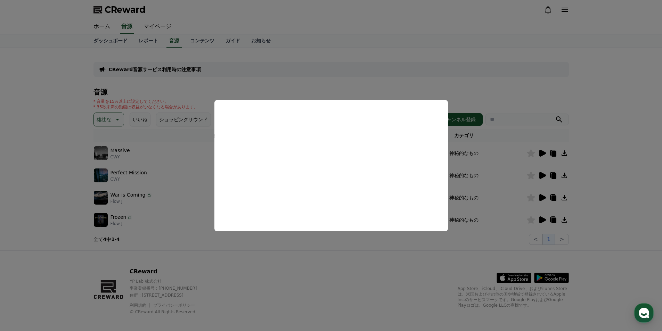
click at [546, 173] on button "close modal" at bounding box center [331, 165] width 662 height 331
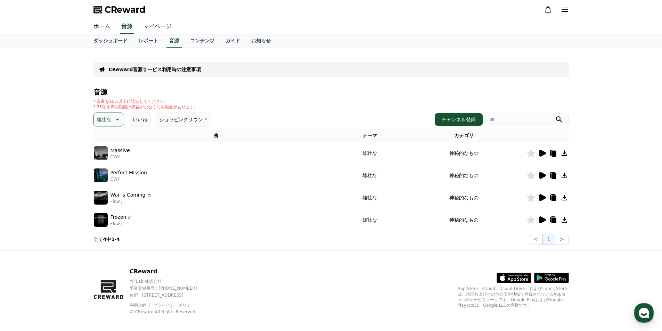
click at [546, 174] on icon at bounding box center [542, 175] width 8 height 8
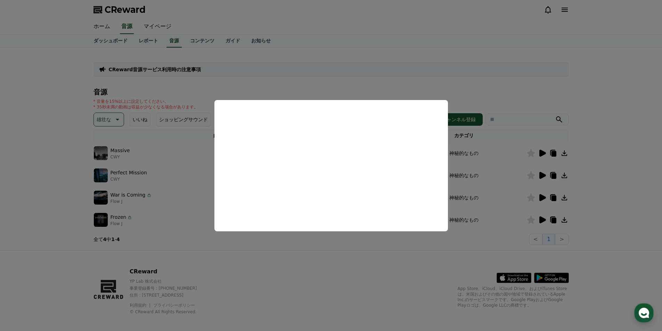
click at [544, 199] on button "close modal" at bounding box center [331, 165] width 662 height 331
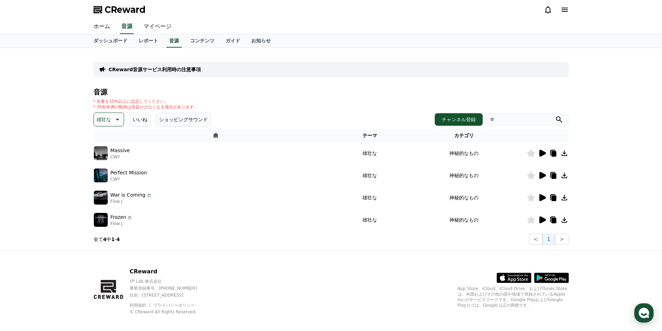
click at [544, 199] on icon at bounding box center [543, 197] width 7 height 7
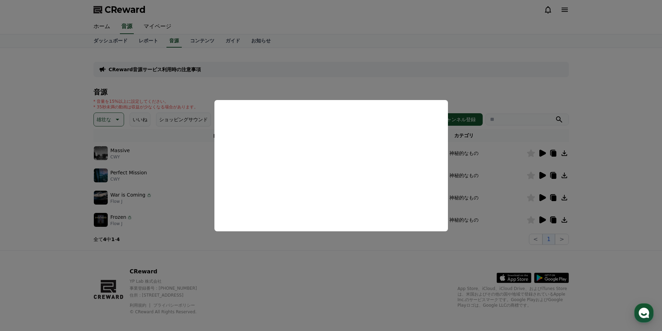
click at [542, 219] on button "close modal" at bounding box center [331, 165] width 662 height 331
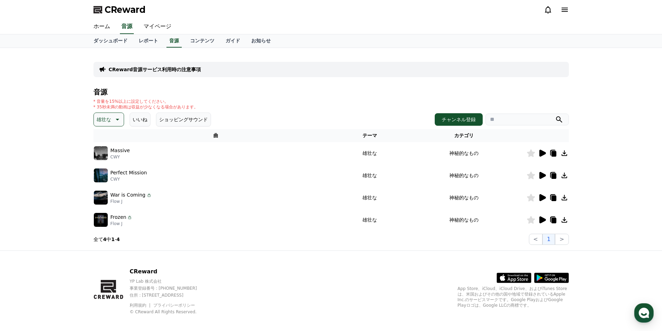
click at [540, 219] on icon at bounding box center [543, 220] width 7 height 7
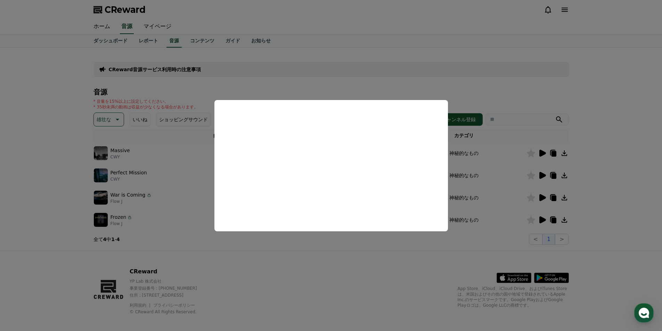
click at [59, 164] on button "close modal" at bounding box center [331, 165] width 662 height 331
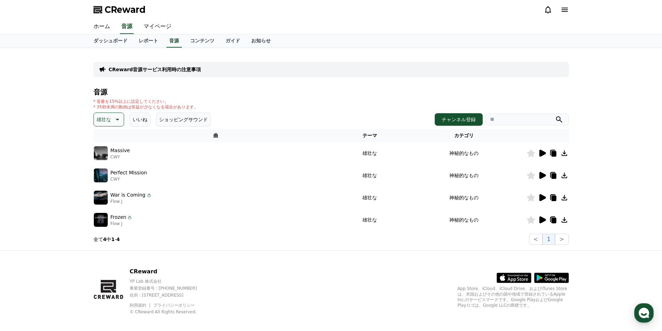
click at [100, 114] on button "雄壮な" at bounding box center [109, 120] width 31 height 14
click at [102, 161] on button "劇的な" at bounding box center [105, 161] width 20 height 15
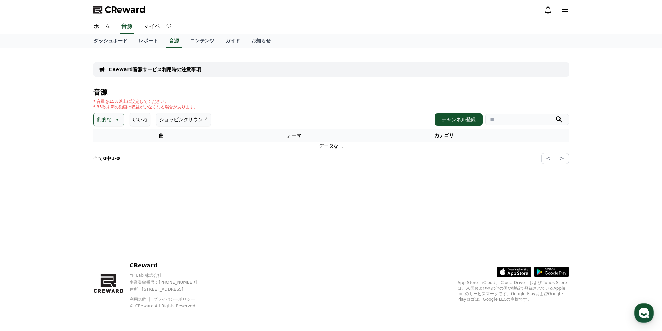
click at [113, 122] on icon at bounding box center [117, 119] width 8 height 8
click at [107, 142] on button "喜ばしい" at bounding box center [107, 144] width 25 height 15
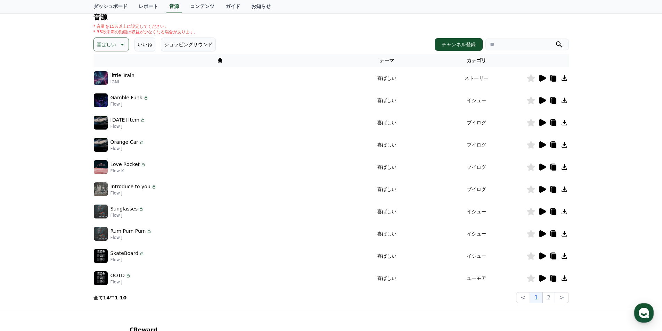
scroll to position [70, 0]
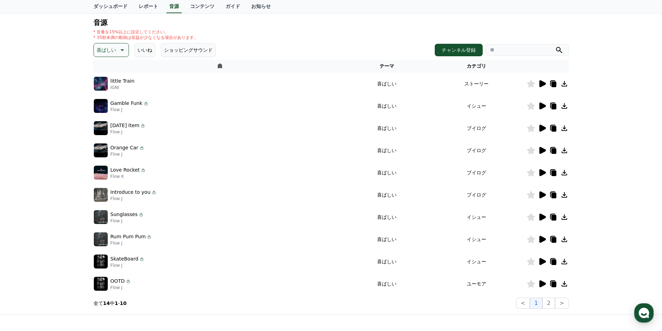
click at [540, 86] on icon at bounding box center [543, 83] width 7 height 7
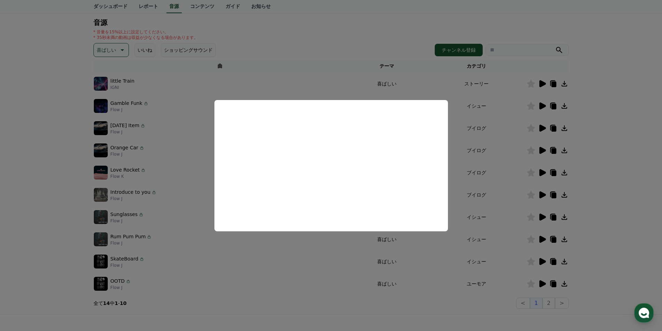
click at [622, 134] on button "close modal" at bounding box center [331, 165] width 662 height 331
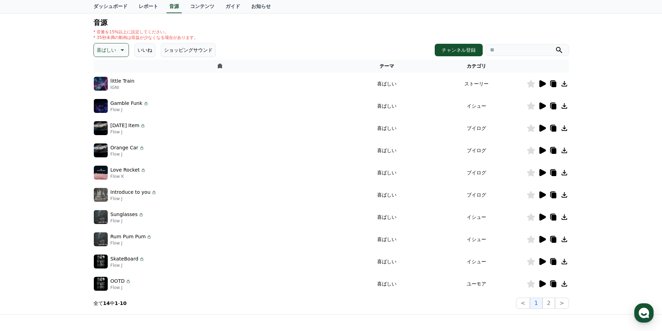
click at [566, 84] on icon at bounding box center [565, 84] width 6 height 6
click at [542, 106] on icon at bounding box center [543, 106] width 7 height 7
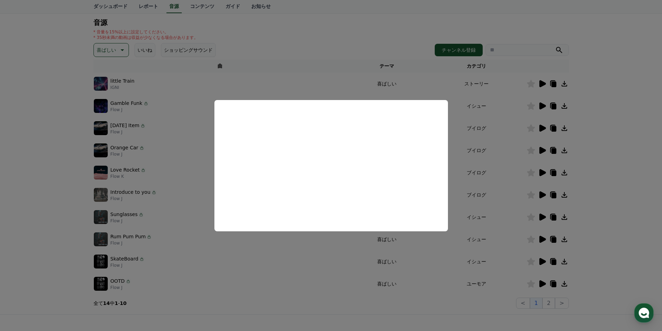
click at [540, 126] on button "close modal" at bounding box center [331, 165] width 662 height 331
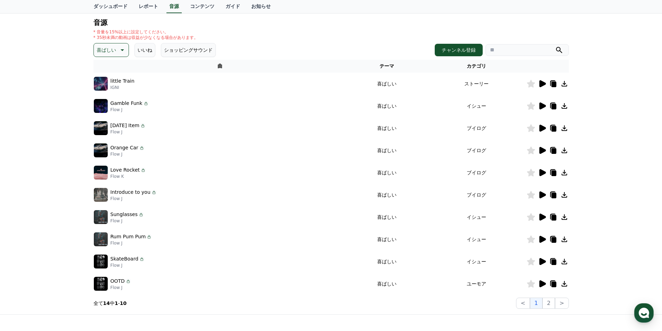
click at [542, 126] on icon at bounding box center [543, 128] width 7 height 7
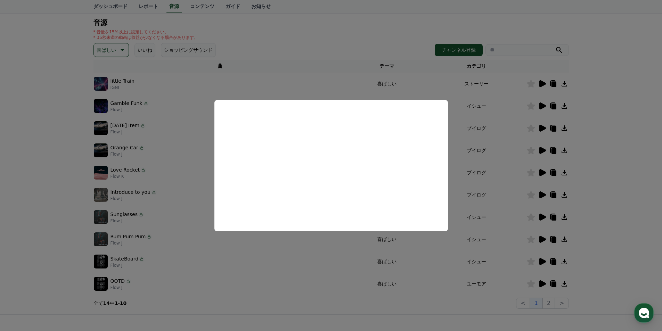
click at [545, 149] on button "close modal" at bounding box center [331, 165] width 662 height 331
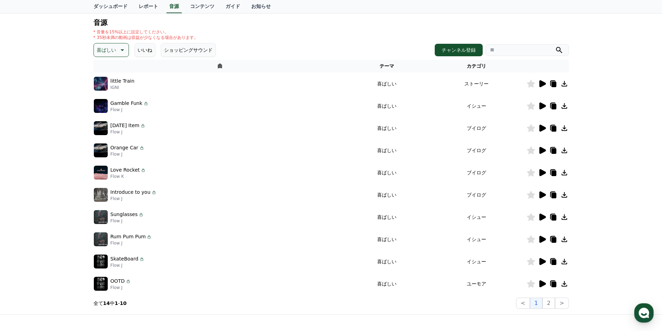
click at [545, 149] on icon at bounding box center [542, 150] width 8 height 8
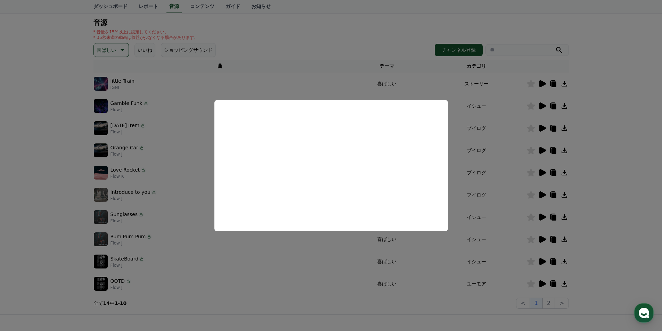
click at [543, 171] on button "close modal" at bounding box center [331, 165] width 662 height 331
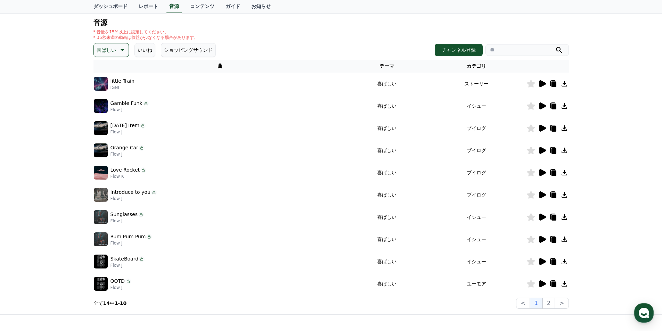
click at [543, 171] on icon at bounding box center [543, 172] width 7 height 7
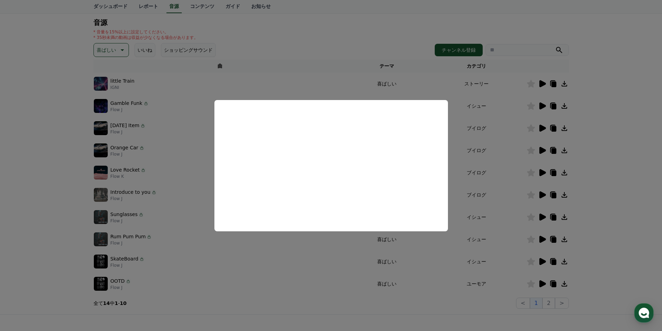
click at [545, 195] on button "close modal" at bounding box center [331, 165] width 662 height 331
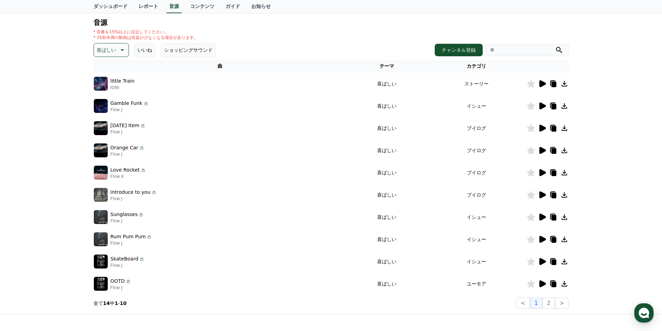
click at [545, 195] on icon at bounding box center [543, 195] width 7 height 7
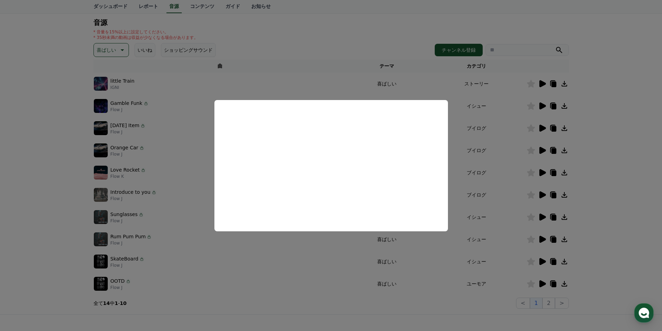
click at [543, 219] on button "close modal" at bounding box center [331, 165] width 662 height 331
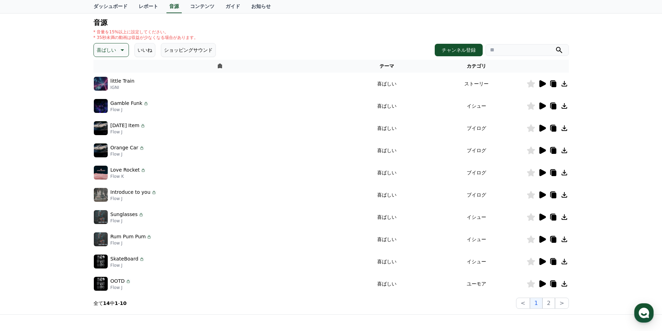
click at [544, 218] on icon at bounding box center [543, 217] width 7 height 7
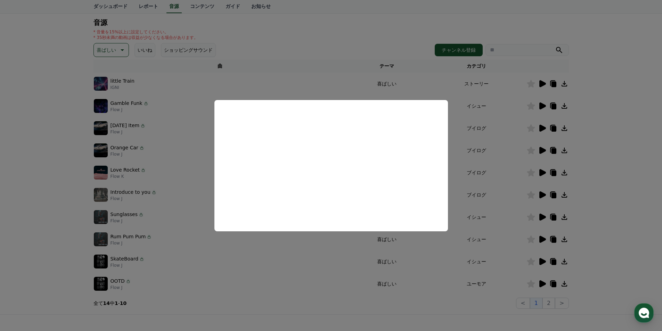
click at [544, 240] on button "close modal" at bounding box center [331, 165] width 662 height 331
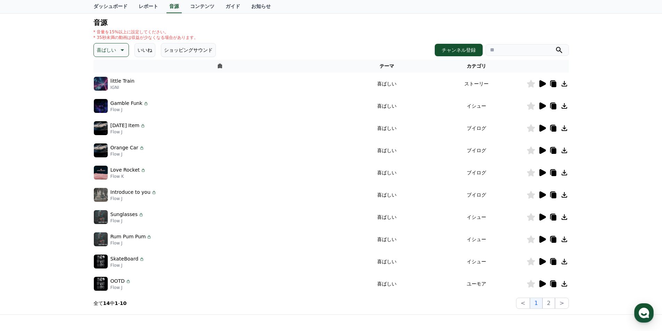
click at [544, 240] on icon at bounding box center [543, 239] width 7 height 7
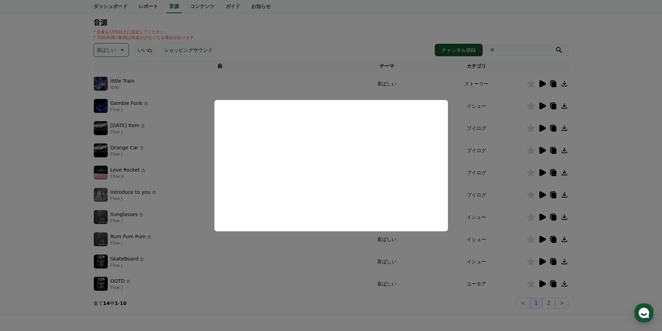
click at [544, 260] on button "close modal" at bounding box center [331, 165] width 662 height 331
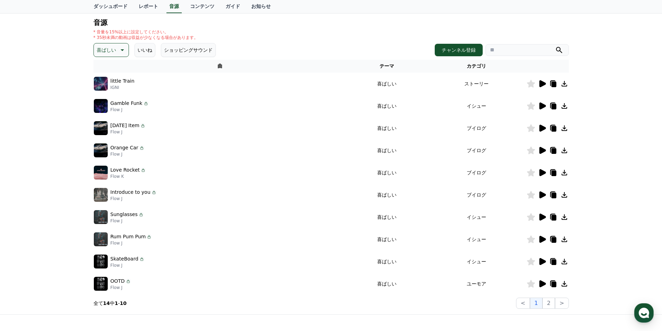
click at [544, 260] on icon at bounding box center [543, 261] width 7 height 7
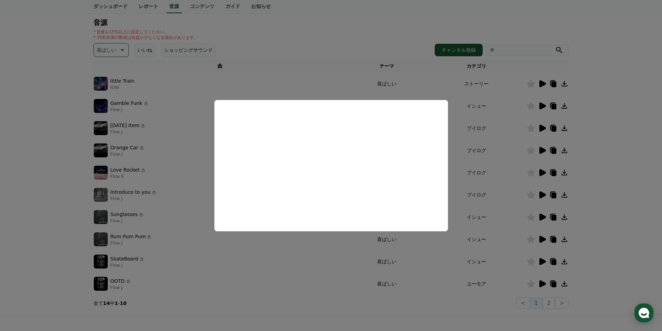
click at [544, 282] on button "close modal" at bounding box center [331, 165] width 662 height 331
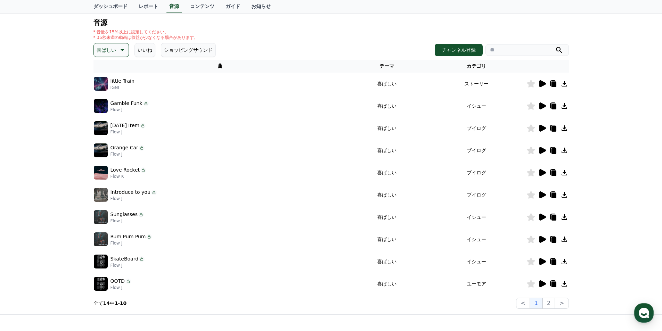
click at [544, 282] on icon at bounding box center [542, 284] width 8 height 8
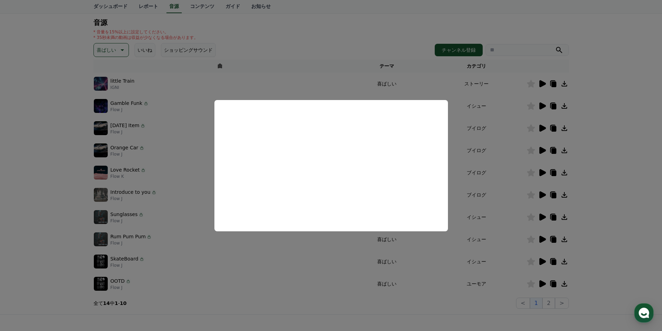
click at [618, 264] on button "close modal" at bounding box center [331, 165] width 662 height 331
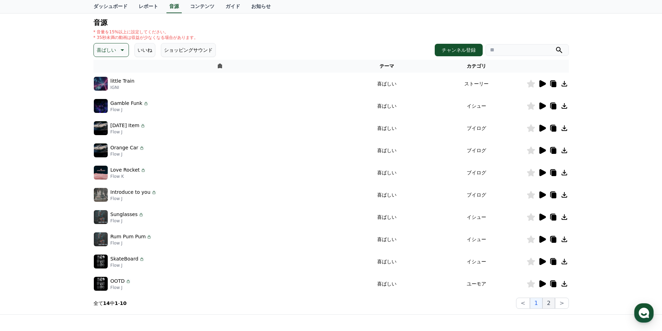
click at [554, 305] on button "2" at bounding box center [549, 303] width 13 height 11
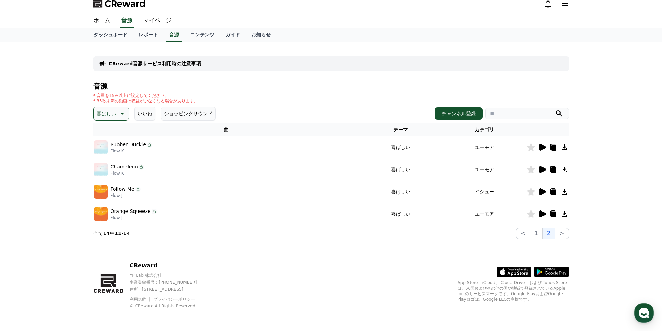
scroll to position [6, 0]
click at [543, 150] on icon at bounding box center [542, 147] width 8 height 8
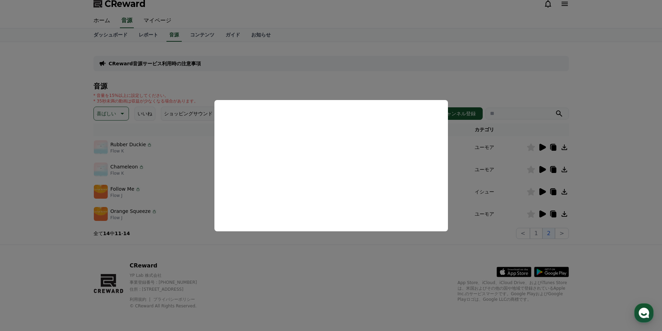
click at [543, 170] on button "close modal" at bounding box center [331, 165] width 662 height 331
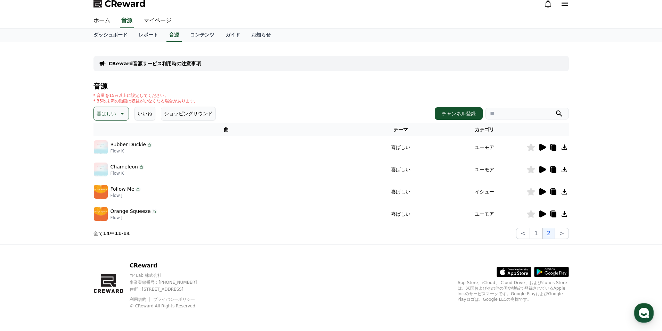
click at [543, 170] on icon at bounding box center [543, 169] width 7 height 7
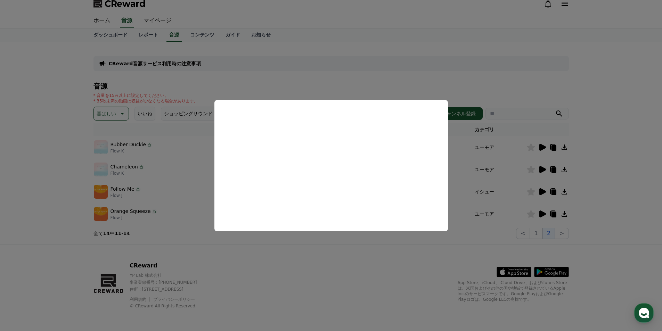
click at [543, 191] on button "close modal" at bounding box center [331, 165] width 662 height 331
click at [543, 191] on icon at bounding box center [543, 191] width 7 height 7
click at [543, 213] on button "close modal" at bounding box center [331, 165] width 662 height 331
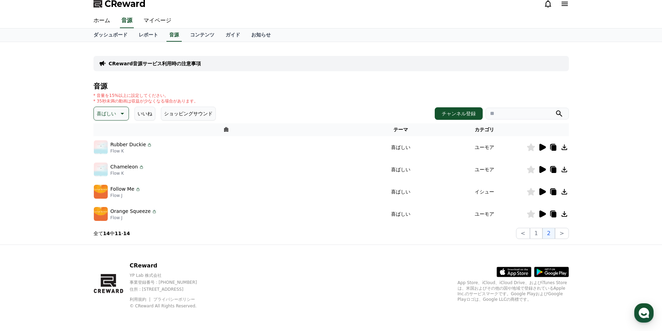
click at [544, 213] on icon at bounding box center [543, 214] width 7 height 7
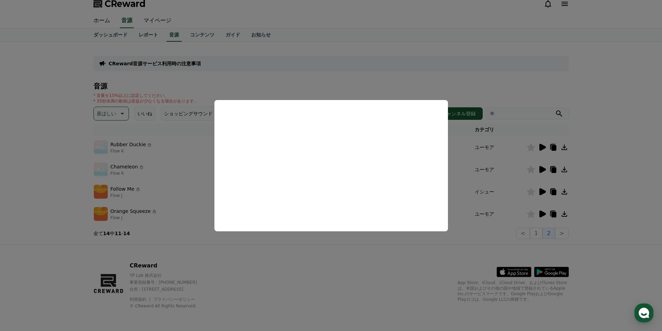
click at [564, 211] on button "close modal" at bounding box center [331, 165] width 662 height 331
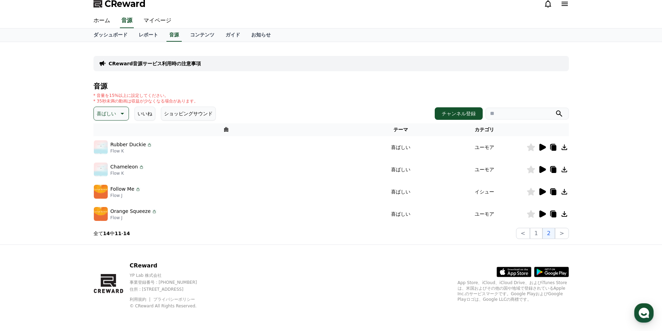
click at [564, 211] on icon at bounding box center [565, 214] width 8 height 8
click at [105, 115] on p "喜ばしい" at bounding box center [106, 114] width 19 height 10
click at [103, 149] on button "気分" at bounding box center [102, 148] width 15 height 15
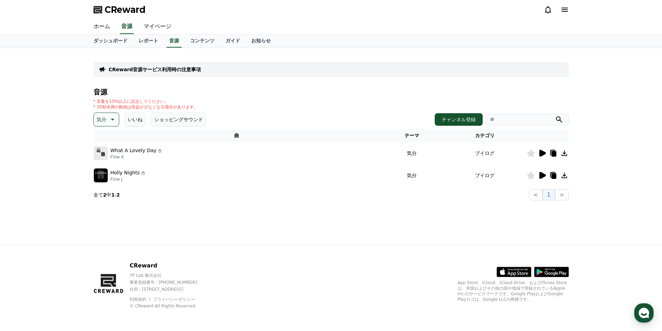
click at [545, 152] on icon at bounding box center [542, 153] width 8 height 8
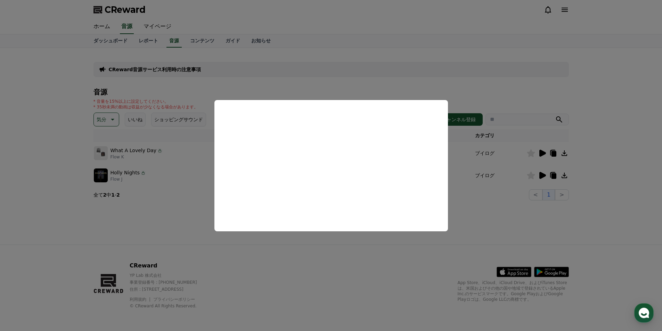
click at [544, 175] on button "close modal" at bounding box center [331, 165] width 662 height 331
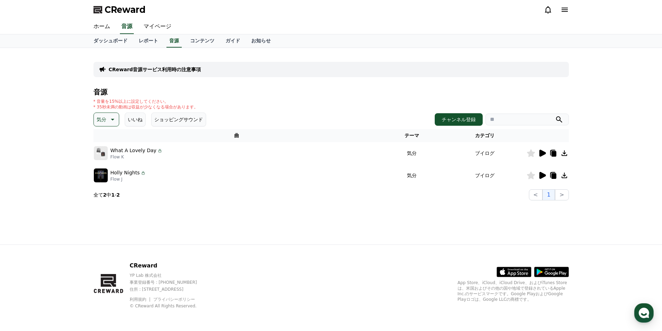
click at [544, 175] on icon at bounding box center [543, 175] width 7 height 7
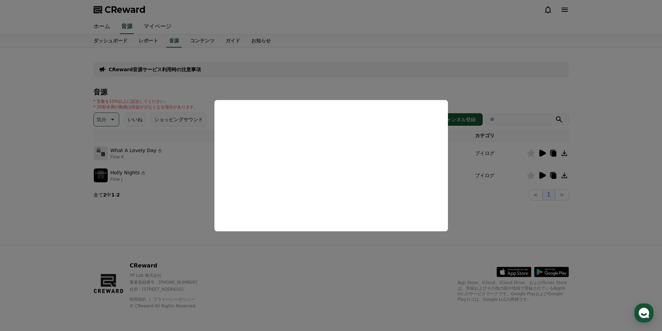
click at [50, 149] on button "close modal" at bounding box center [331, 165] width 662 height 331
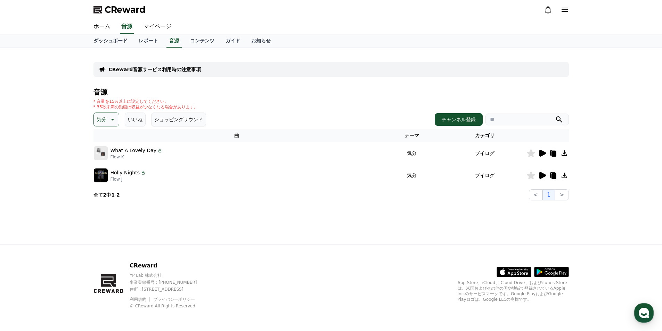
click at [98, 122] on p "気分" at bounding box center [102, 120] width 10 height 10
click at [105, 170] on button "EDM" at bounding box center [103, 172] width 17 height 15
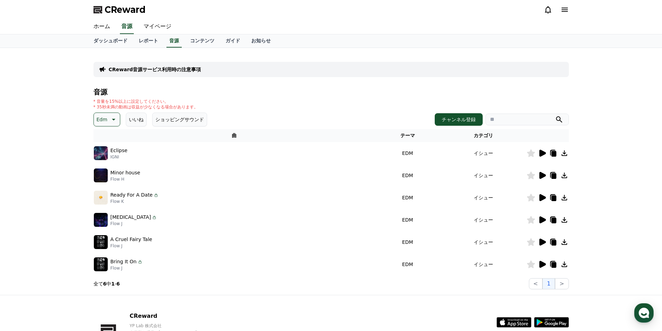
click at [544, 152] on icon at bounding box center [543, 153] width 7 height 7
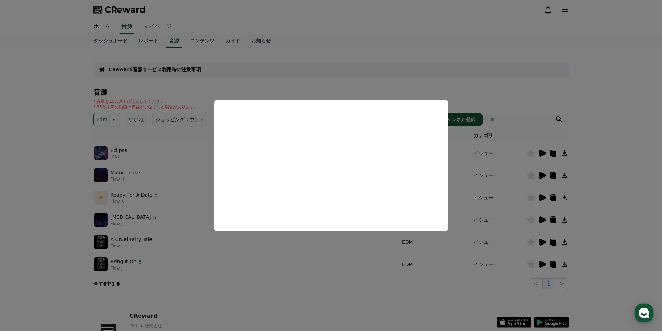
click at [543, 175] on button "close modal" at bounding box center [331, 165] width 662 height 331
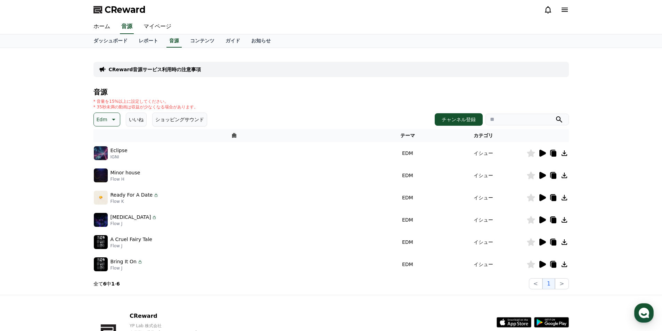
click at [543, 175] on icon at bounding box center [543, 175] width 7 height 7
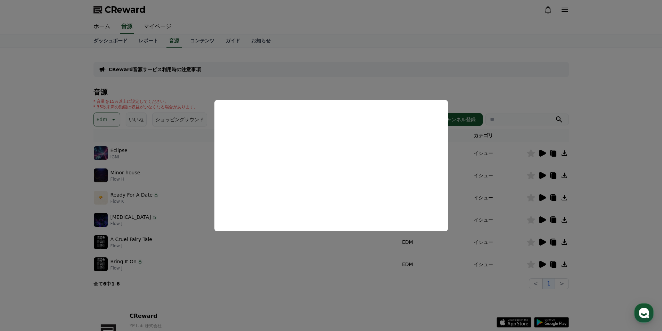
click at [543, 197] on button "close modal" at bounding box center [331, 165] width 662 height 331
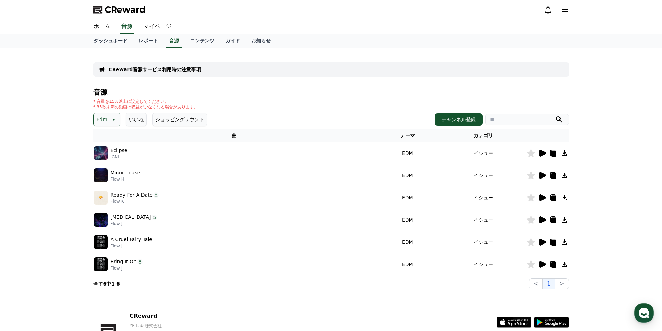
click at [543, 197] on icon at bounding box center [543, 197] width 7 height 7
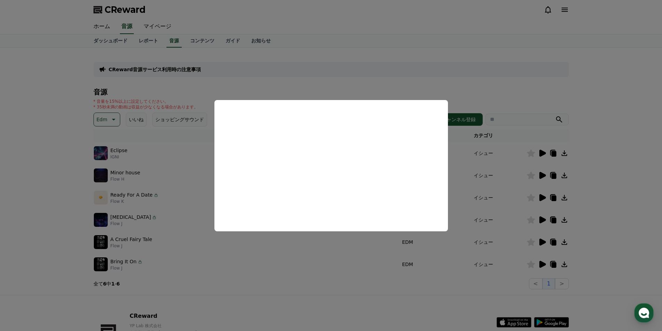
click at [541, 220] on button "close modal" at bounding box center [331, 165] width 662 height 331
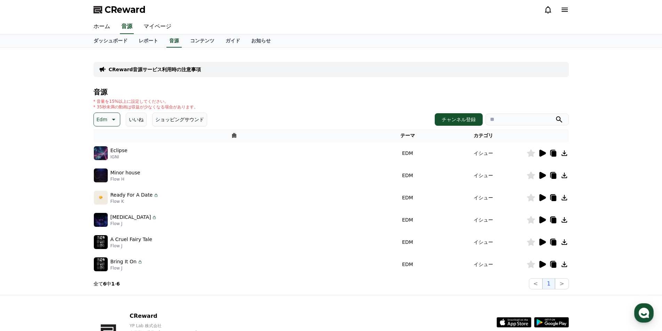
click at [543, 220] on icon at bounding box center [543, 220] width 7 height 7
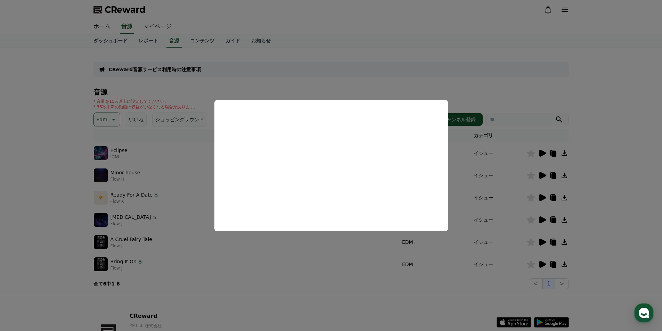
click at [543, 243] on button "close modal" at bounding box center [331, 165] width 662 height 331
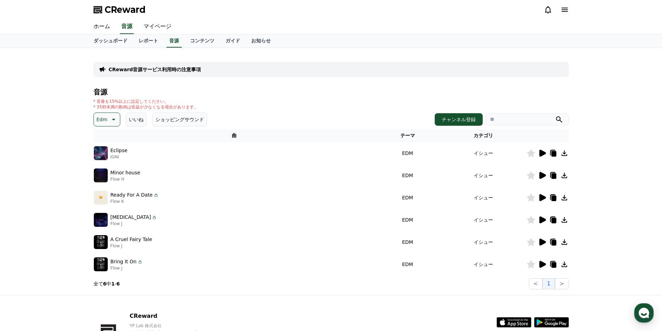
click at [543, 243] on icon at bounding box center [543, 242] width 7 height 7
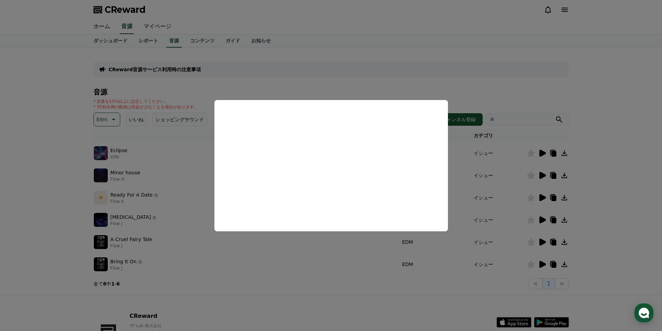
click at [544, 262] on button "close modal" at bounding box center [331, 165] width 662 height 331
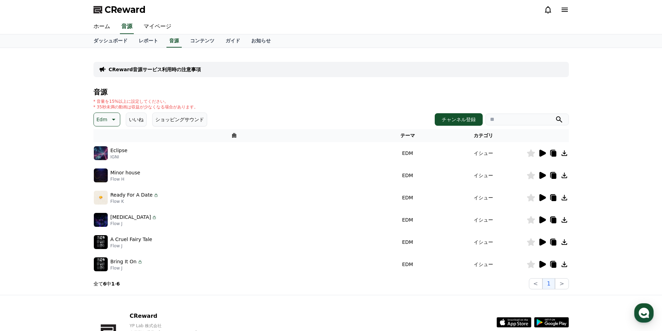
click at [544, 262] on icon at bounding box center [542, 264] width 8 height 8
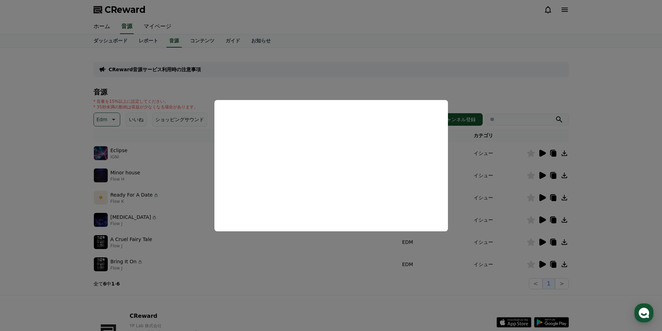
click at [2, 144] on button "close modal" at bounding box center [331, 165] width 662 height 331
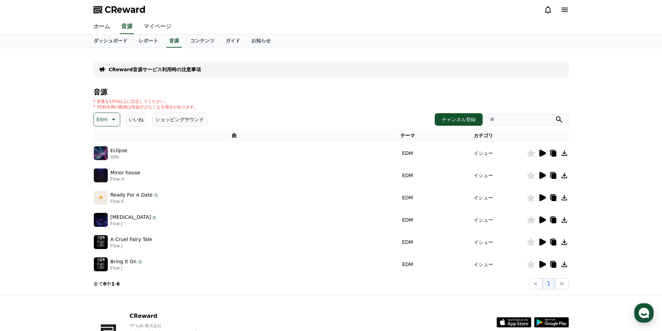
click at [99, 119] on p "Edm" at bounding box center [102, 120] width 11 height 10
click at [102, 159] on button "溝" at bounding box center [100, 155] width 10 height 15
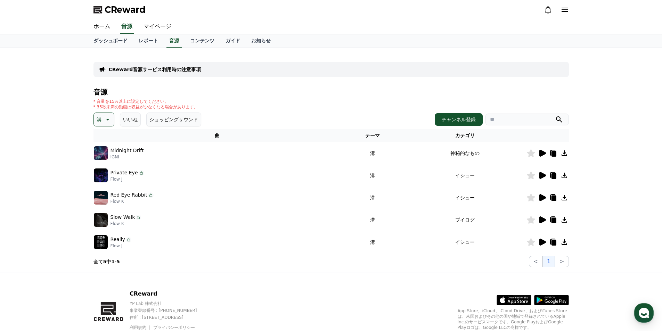
click at [545, 154] on icon at bounding box center [543, 153] width 7 height 7
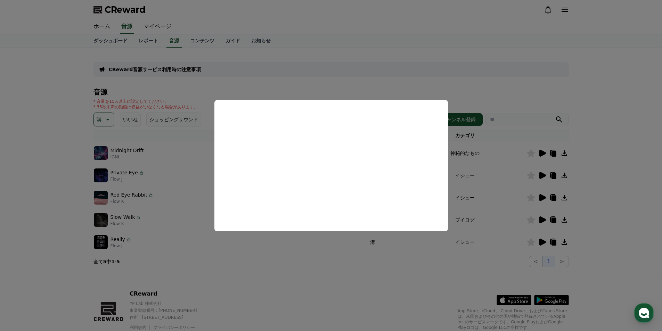
click at [539, 176] on button "close modal" at bounding box center [331, 165] width 662 height 331
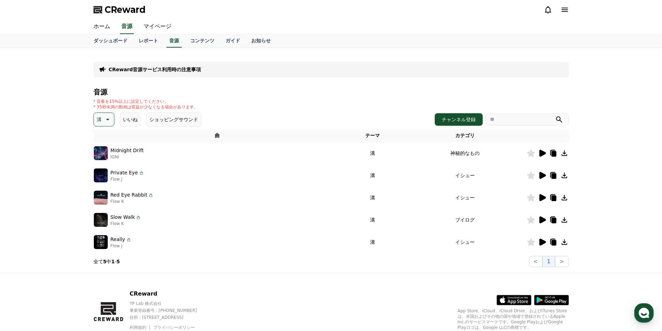
click at [542, 174] on icon at bounding box center [543, 175] width 7 height 7
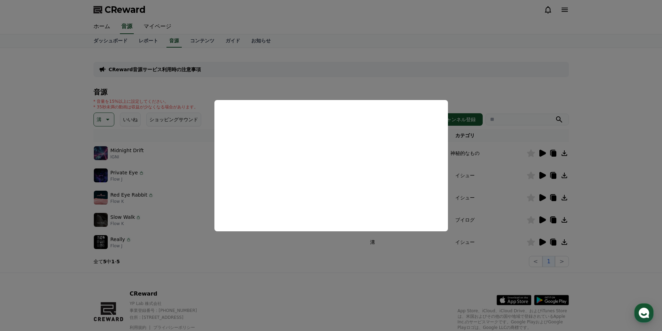
click at [544, 198] on button "close modal" at bounding box center [331, 165] width 662 height 331
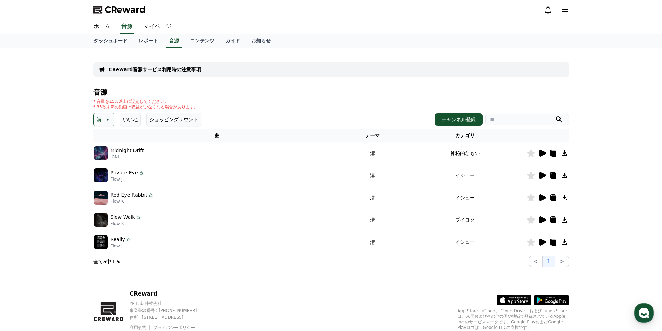
click at [544, 198] on icon at bounding box center [543, 197] width 7 height 7
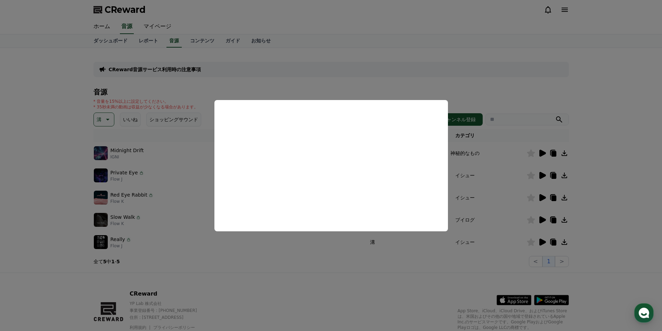
click at [541, 220] on button "close modal" at bounding box center [331, 165] width 662 height 331
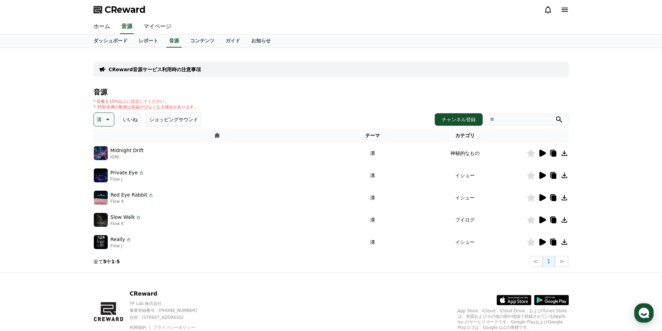
click at [541, 220] on icon at bounding box center [543, 220] width 7 height 7
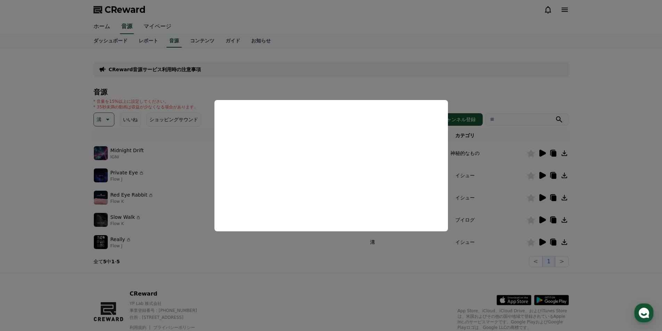
click at [544, 241] on button "close modal" at bounding box center [331, 165] width 662 height 331
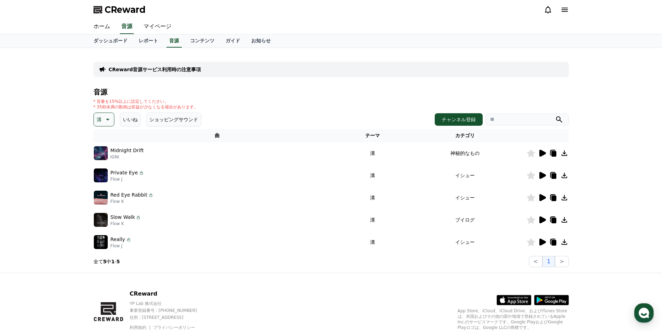
click at [544, 241] on icon at bounding box center [543, 242] width 7 height 7
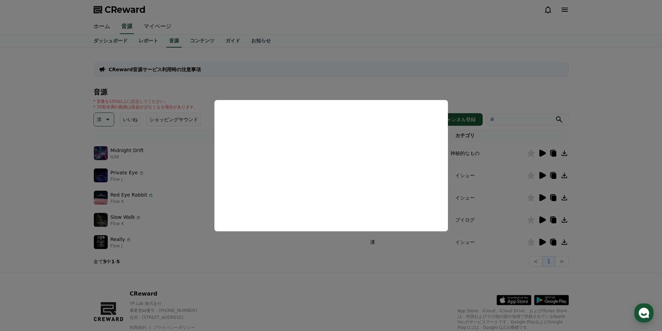
click at [56, 159] on button "close modal" at bounding box center [331, 165] width 662 height 331
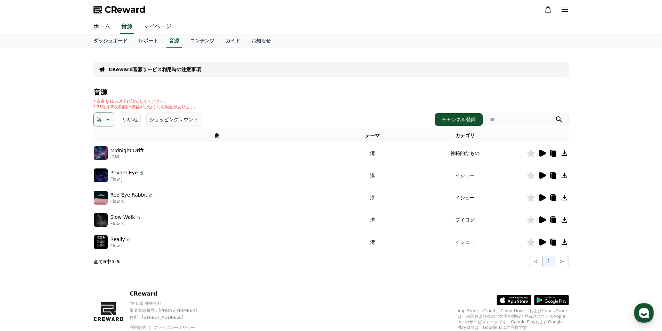
click at [97, 120] on p "溝" at bounding box center [99, 120] width 5 height 10
click at [103, 150] on button "悲しい" at bounding box center [105, 147] width 20 height 15
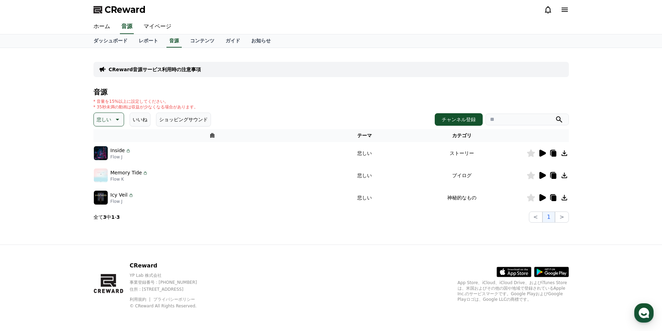
click at [539, 154] on icon at bounding box center [542, 153] width 8 height 8
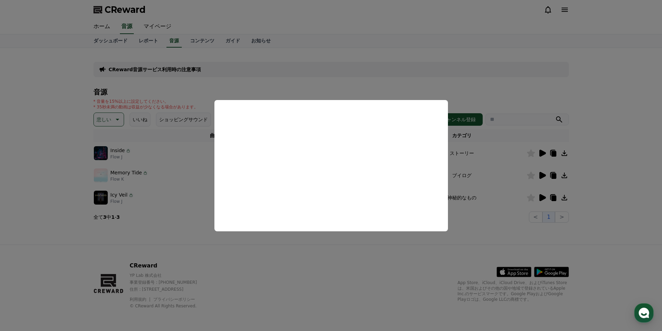
click at [544, 175] on button "close modal" at bounding box center [331, 165] width 662 height 331
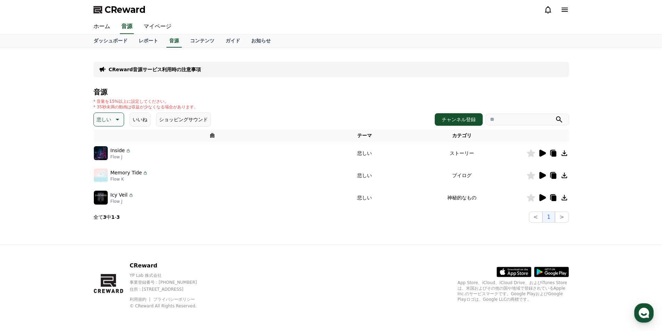
click at [544, 175] on icon at bounding box center [543, 175] width 7 height 7
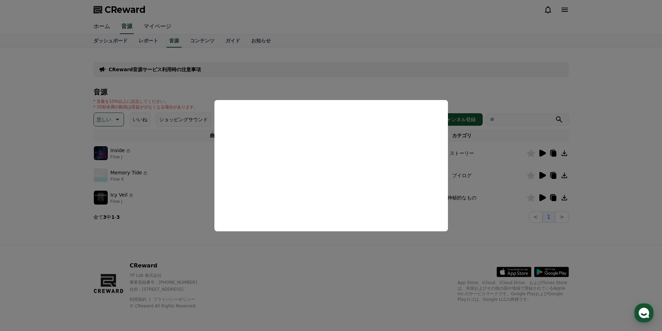
click at [544, 196] on button "close modal" at bounding box center [331, 165] width 662 height 331
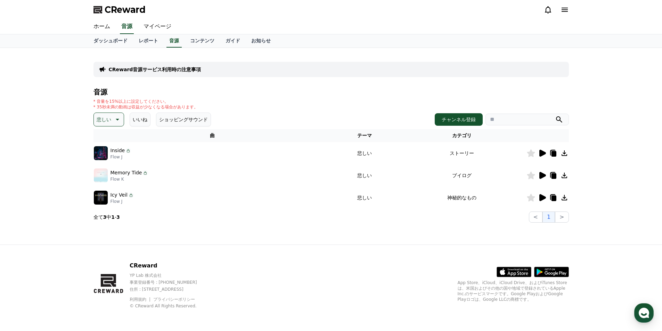
click at [544, 196] on icon at bounding box center [543, 197] width 7 height 7
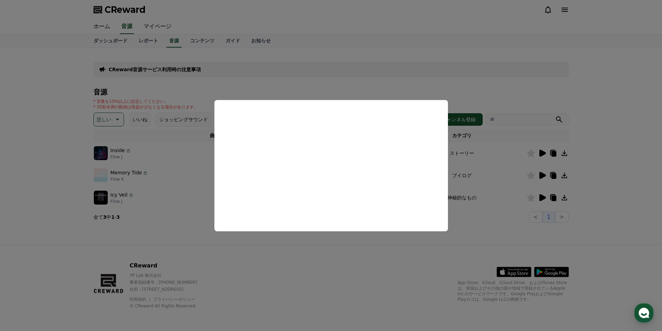
drag, startPoint x: 41, startPoint y: 171, endPoint x: 53, endPoint y: 164, distance: 14.4
click at [41, 171] on button "close modal" at bounding box center [331, 165] width 662 height 331
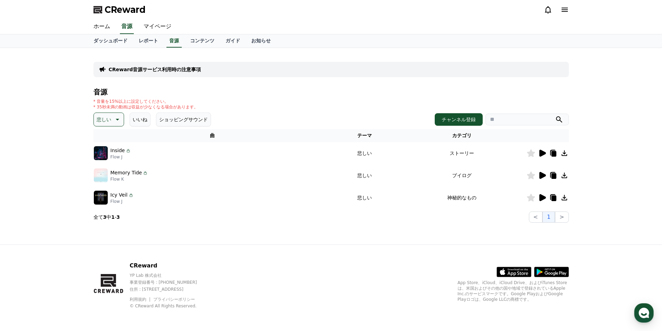
click at [109, 119] on button "悲しい" at bounding box center [109, 120] width 31 height 14
click at [98, 158] on button "穏やかな" at bounding box center [107, 157] width 25 height 15
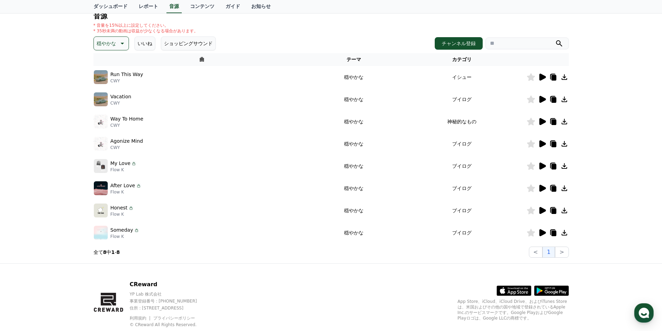
scroll to position [60, 0]
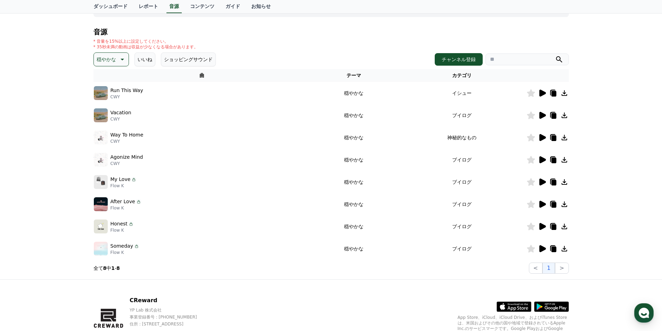
click at [541, 92] on icon at bounding box center [543, 93] width 7 height 7
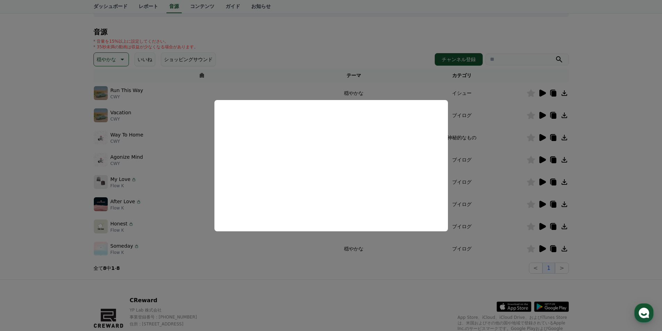
click at [543, 115] on button "close modal" at bounding box center [331, 165] width 662 height 331
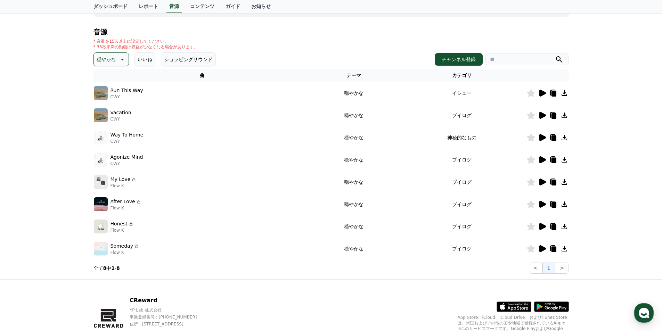
click at [543, 115] on icon at bounding box center [543, 115] width 7 height 7
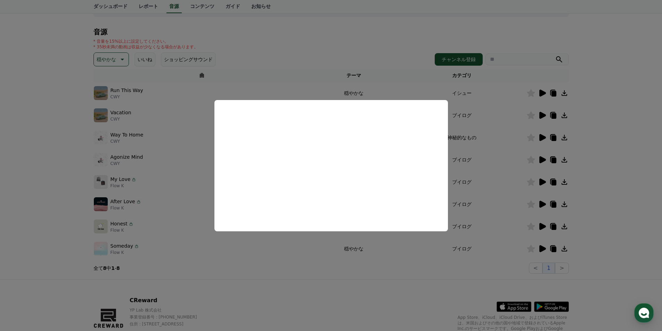
click at [541, 136] on button "close modal" at bounding box center [331, 165] width 662 height 331
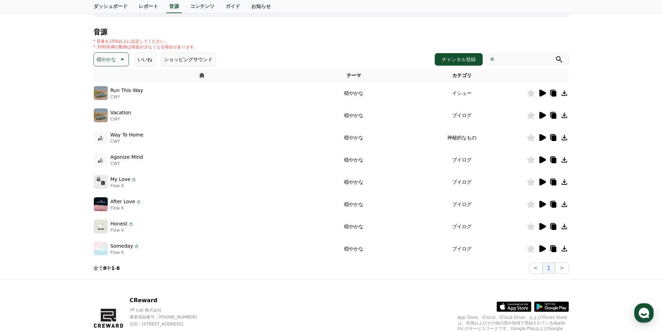
click at [544, 111] on td at bounding box center [548, 115] width 42 height 22
click at [545, 117] on icon at bounding box center [542, 115] width 8 height 8
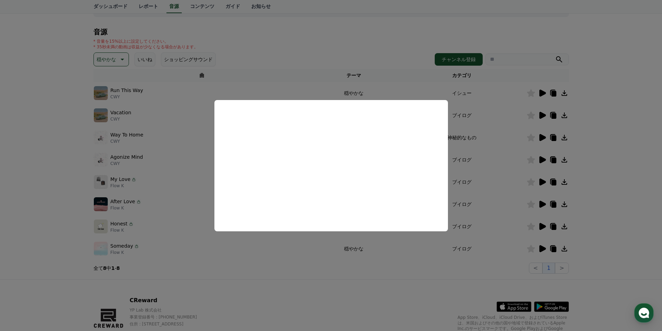
click at [563, 118] on button "close modal" at bounding box center [331, 165] width 662 height 331
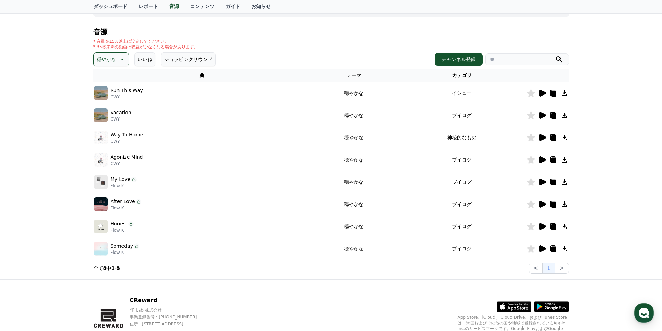
click at [563, 113] on icon at bounding box center [565, 115] width 8 height 8
click at [542, 135] on icon at bounding box center [542, 138] width 8 height 8
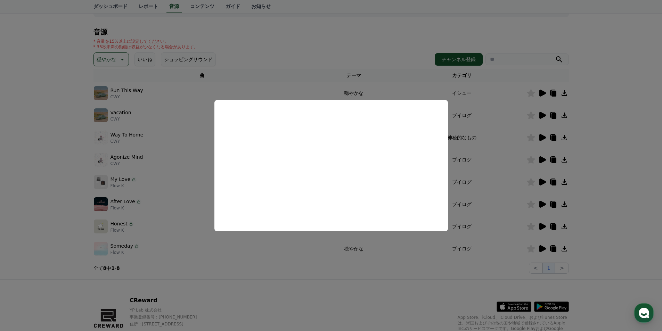
click at [543, 159] on button "close modal" at bounding box center [331, 165] width 662 height 331
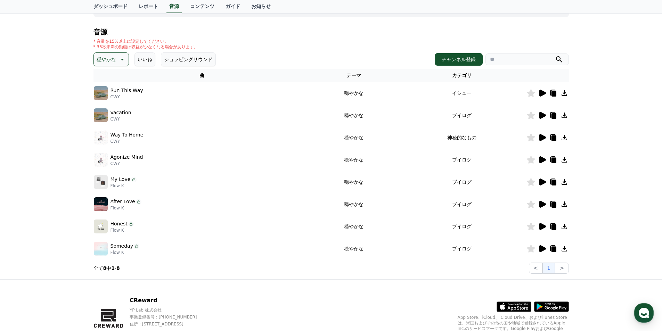
click at [543, 159] on icon at bounding box center [543, 159] width 7 height 7
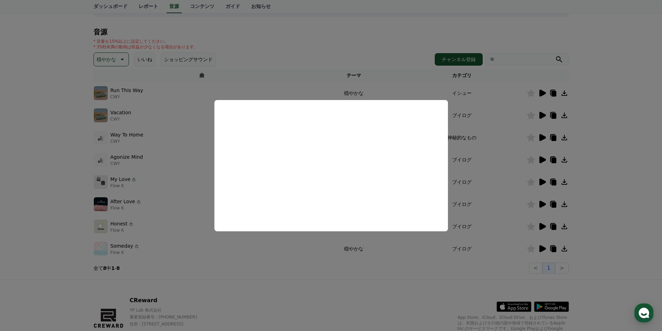
click at [542, 180] on button "close modal" at bounding box center [331, 165] width 662 height 331
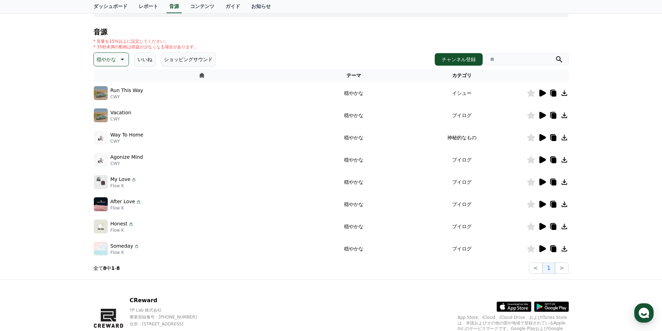
click at [542, 180] on icon at bounding box center [543, 182] width 7 height 7
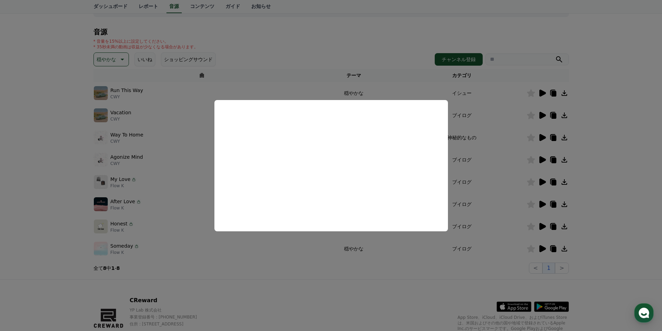
click at [544, 204] on button "close modal" at bounding box center [331, 165] width 662 height 331
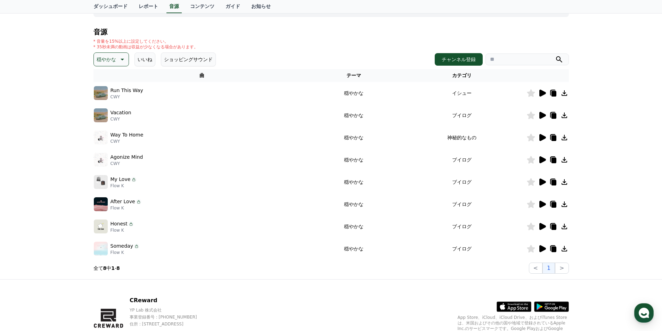
click at [544, 204] on icon at bounding box center [543, 204] width 7 height 7
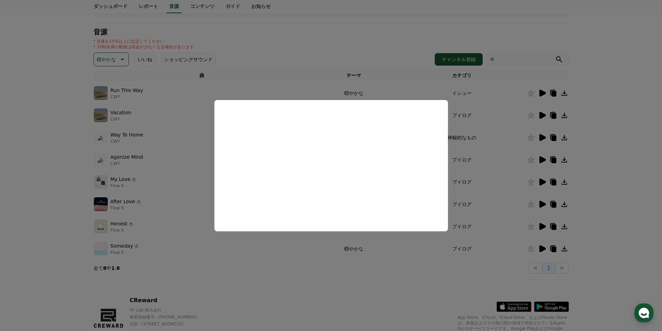
click at [543, 224] on button "close modal" at bounding box center [331, 165] width 662 height 331
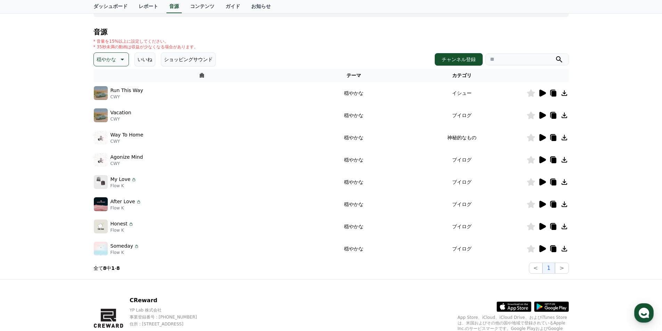
click at [543, 224] on icon at bounding box center [542, 227] width 8 height 8
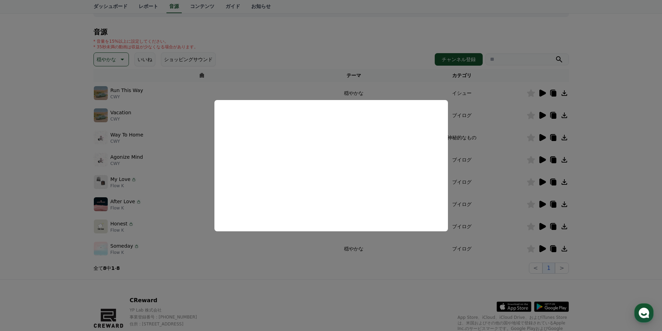
click at [542, 251] on button "close modal" at bounding box center [331, 165] width 662 height 331
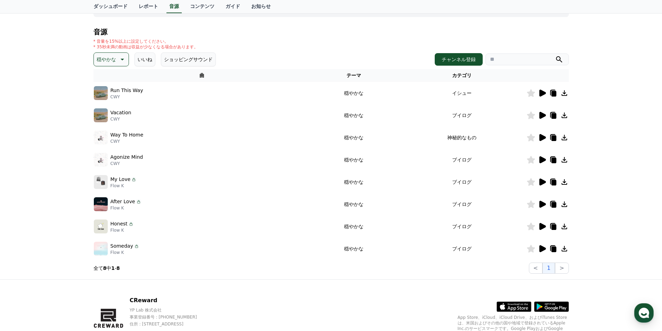
click at [542, 251] on icon at bounding box center [543, 249] width 7 height 7
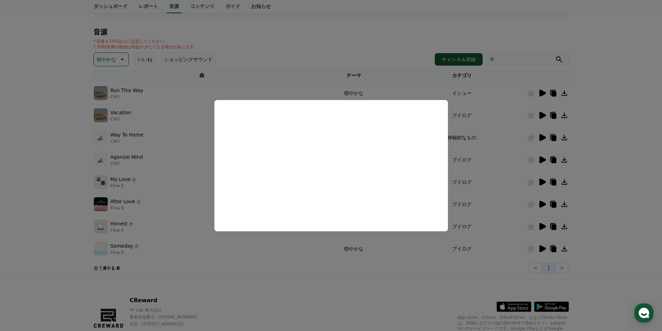
click at [43, 95] on button "close modal" at bounding box center [331, 165] width 662 height 331
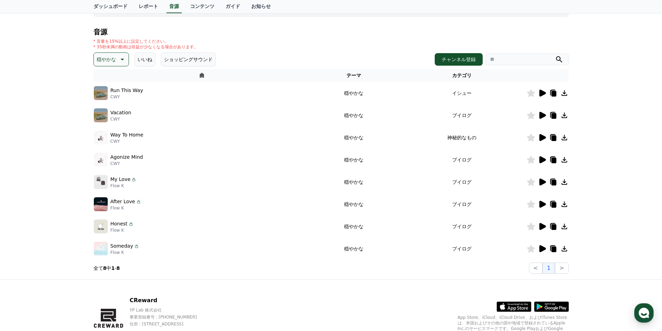
click at [103, 58] on p "穏やかな" at bounding box center [106, 60] width 19 height 10
click at [103, 121] on button "可愛い" at bounding box center [105, 123] width 20 height 15
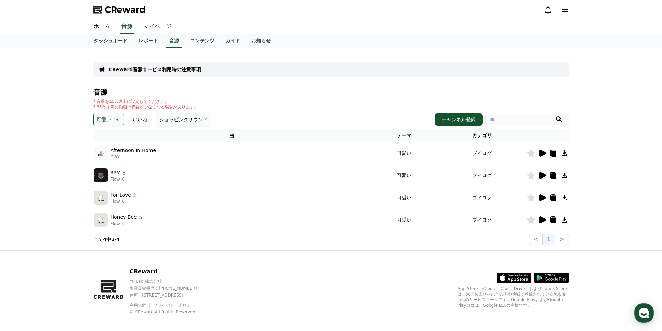
click at [545, 151] on icon at bounding box center [542, 153] width 8 height 8
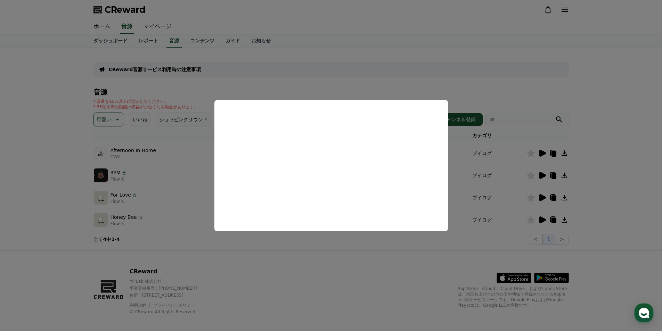
click at [544, 172] on button "close modal" at bounding box center [331, 165] width 662 height 331
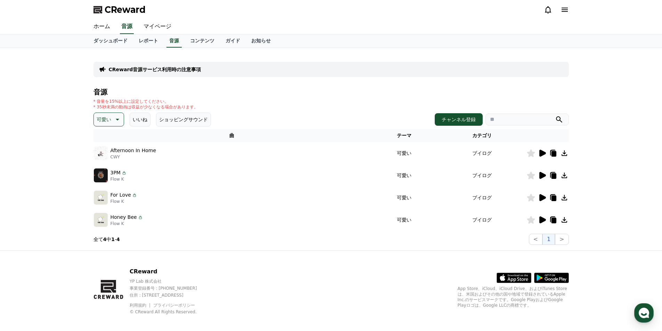
click at [544, 176] on icon at bounding box center [543, 175] width 7 height 7
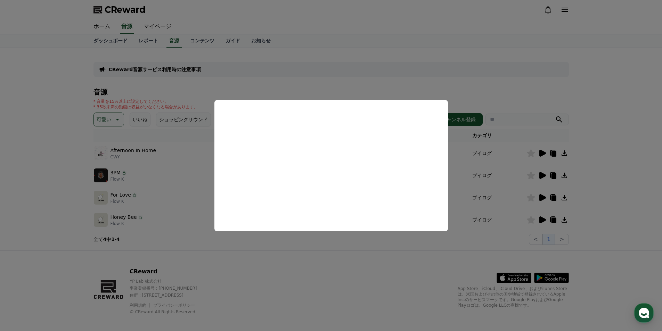
click at [541, 196] on button "close modal" at bounding box center [331, 165] width 662 height 331
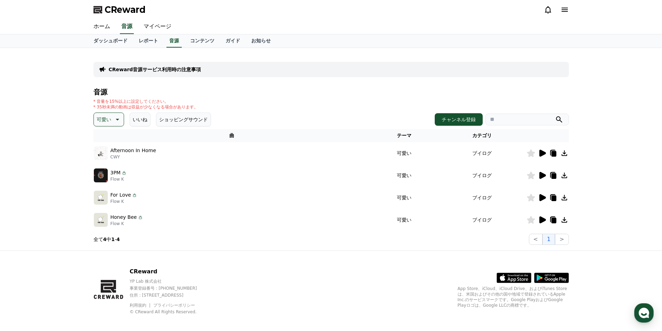
click at [540, 178] on icon at bounding box center [543, 175] width 7 height 7
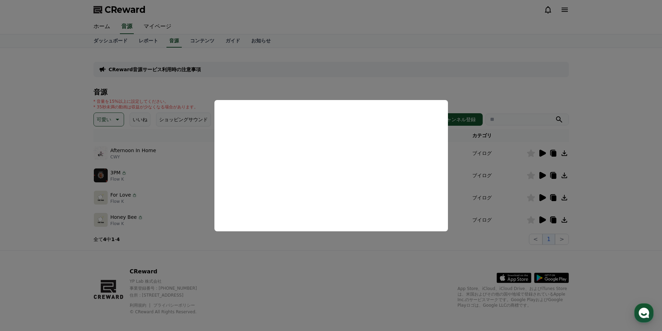
click at [544, 196] on button "close modal" at bounding box center [331, 165] width 662 height 331
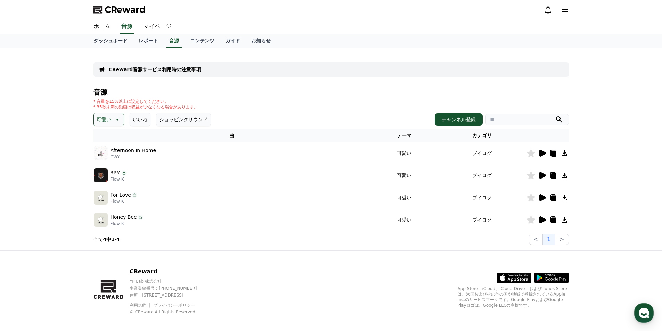
click at [544, 196] on icon at bounding box center [543, 197] width 7 height 7
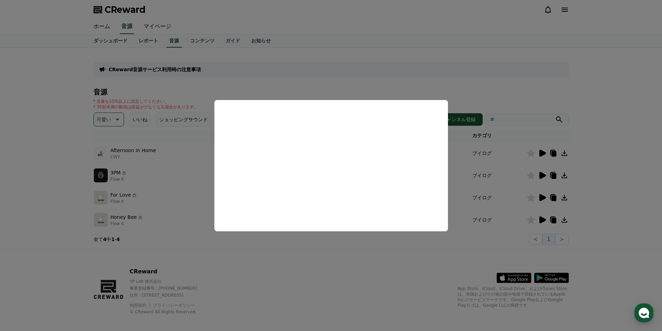
click at [567, 196] on button "close modal" at bounding box center [331, 165] width 662 height 331
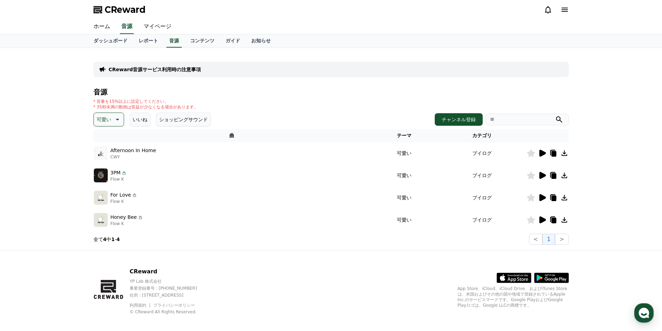
click at [567, 196] on icon at bounding box center [565, 198] width 8 height 8
click at [541, 221] on icon at bounding box center [543, 220] width 7 height 7
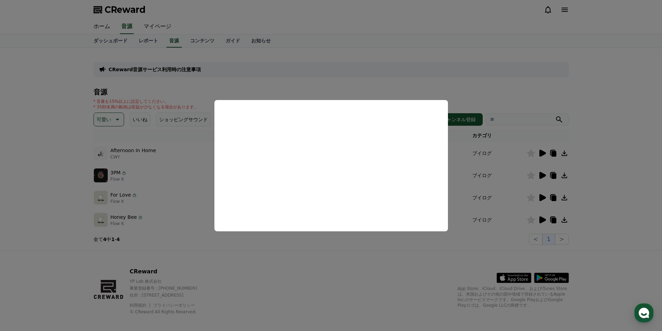
click at [649, 216] on button "close modal" at bounding box center [331, 165] width 662 height 331
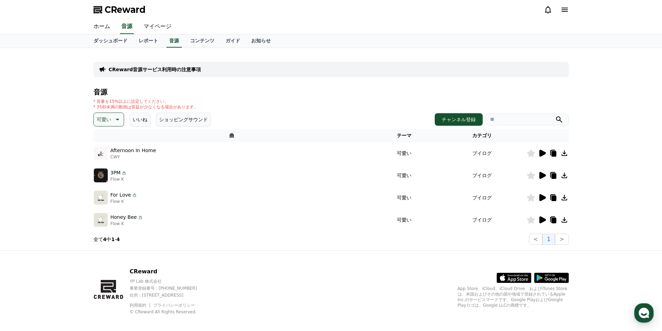
click at [568, 218] on icon at bounding box center [565, 220] width 8 height 8
click at [108, 120] on p "可愛い" at bounding box center [104, 120] width 15 height 10
click at [107, 159] on button "感動的な" at bounding box center [107, 158] width 25 height 15
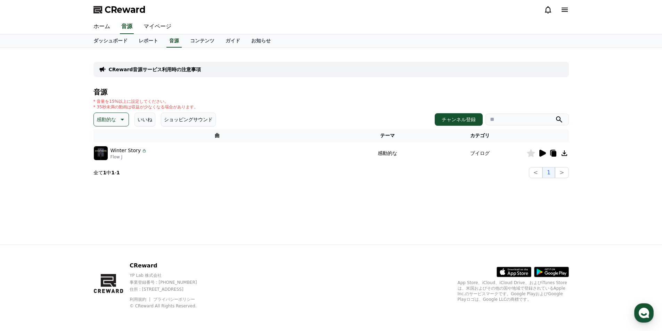
click at [544, 152] on icon at bounding box center [543, 153] width 7 height 7
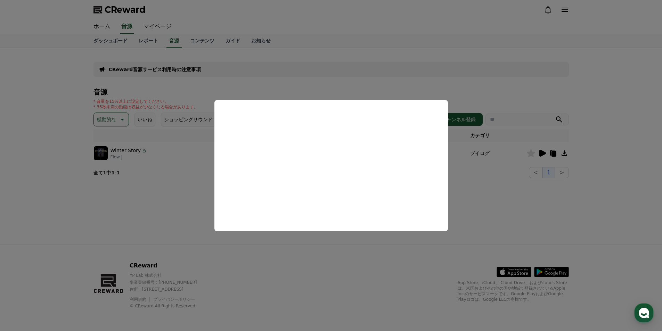
click at [114, 117] on button "close modal" at bounding box center [331, 165] width 662 height 331
click at [114, 117] on p "感動的な" at bounding box center [106, 120] width 19 height 10
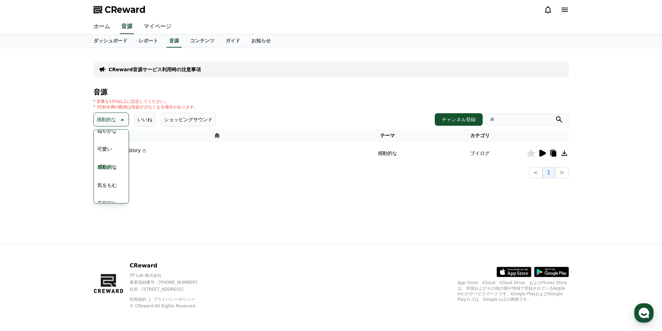
scroll to position [287, 0]
click at [105, 180] on button "気をもむ" at bounding box center [107, 176] width 25 height 15
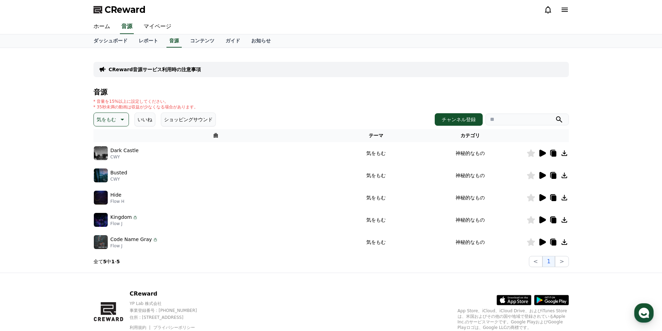
click at [541, 156] on icon at bounding box center [543, 153] width 7 height 7
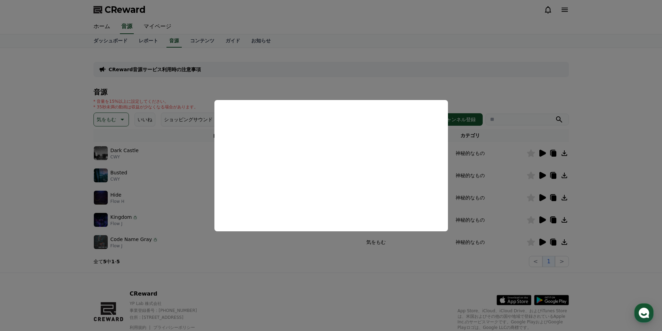
click at [544, 174] on button "close modal" at bounding box center [331, 165] width 662 height 331
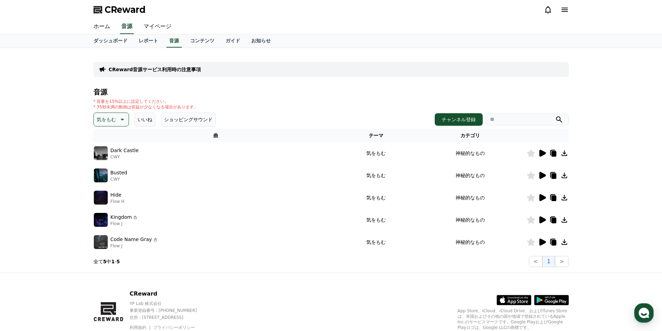
click at [544, 174] on icon at bounding box center [542, 175] width 8 height 8
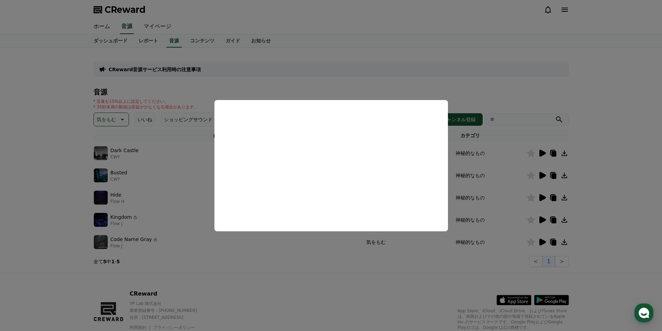
click at [545, 200] on button "close modal" at bounding box center [331, 165] width 662 height 331
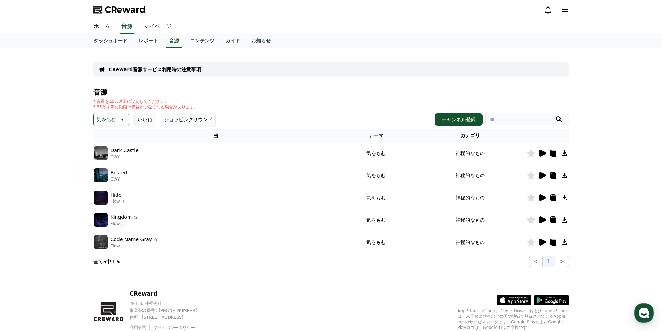
click at [545, 200] on icon at bounding box center [542, 198] width 8 height 8
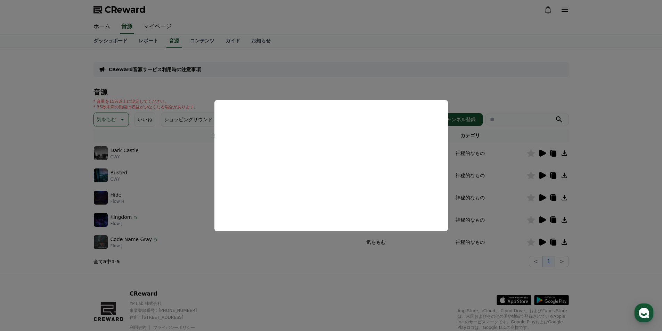
click at [545, 218] on button "close modal" at bounding box center [331, 165] width 662 height 331
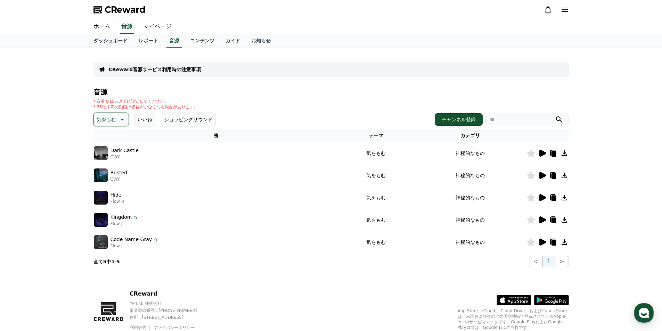
click at [545, 218] on icon at bounding box center [542, 220] width 8 height 8
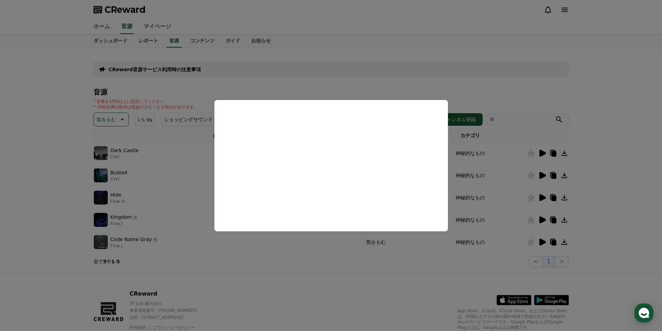
click at [544, 241] on button "close modal" at bounding box center [331, 165] width 662 height 331
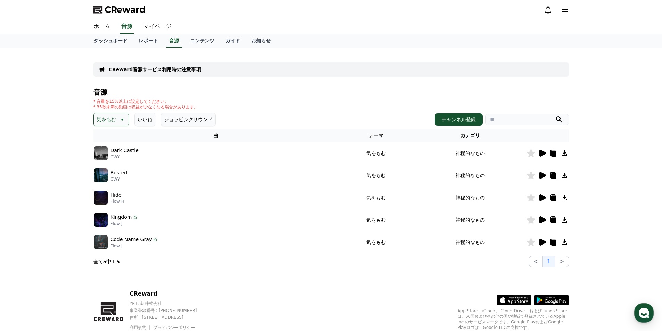
click at [544, 241] on icon at bounding box center [543, 242] width 7 height 7
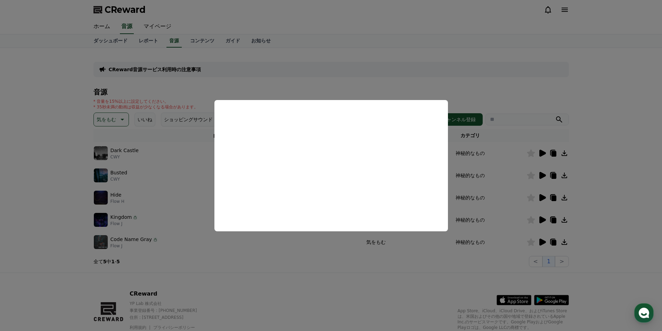
click at [34, 143] on button "close modal" at bounding box center [331, 165] width 662 height 331
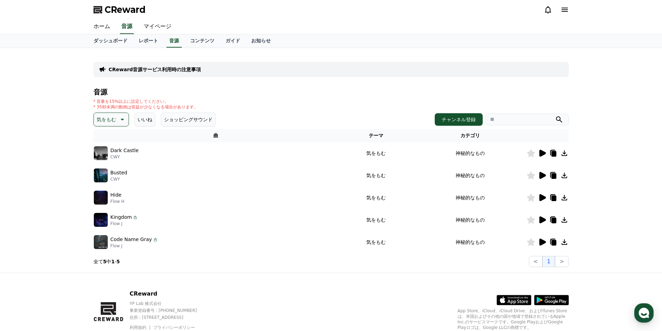
click at [99, 123] on p "気をもむ" at bounding box center [106, 120] width 19 height 10
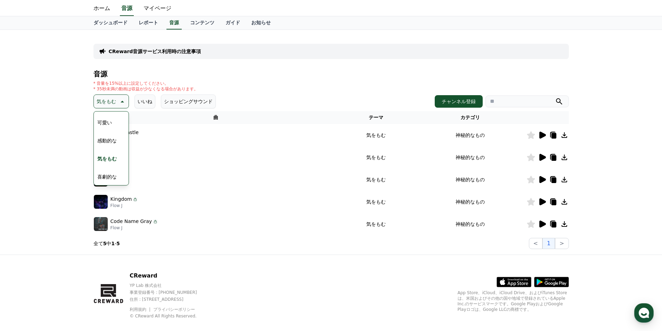
scroll to position [28, 0]
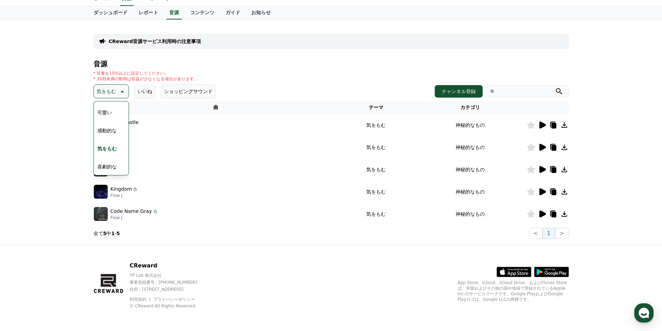
click at [107, 165] on button "喜劇的な" at bounding box center [107, 166] width 25 height 15
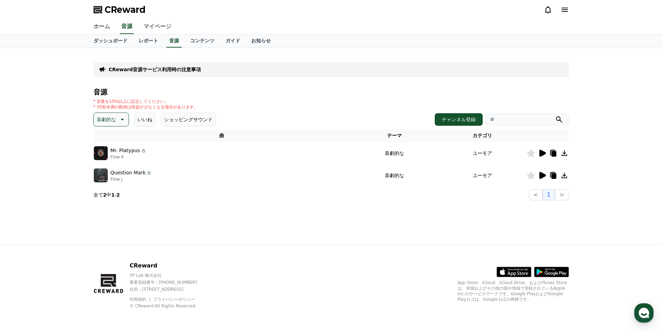
click at [545, 153] on icon at bounding box center [543, 153] width 7 height 7
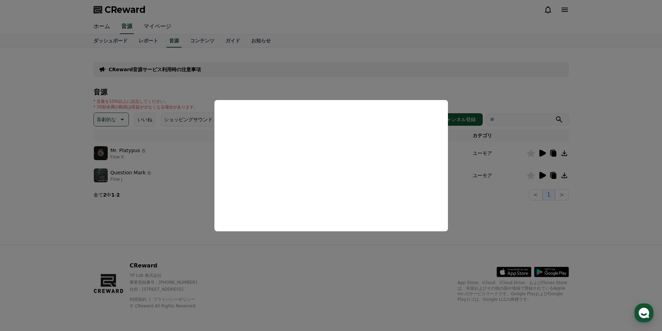
click at [542, 176] on button "close modal" at bounding box center [331, 165] width 662 height 331
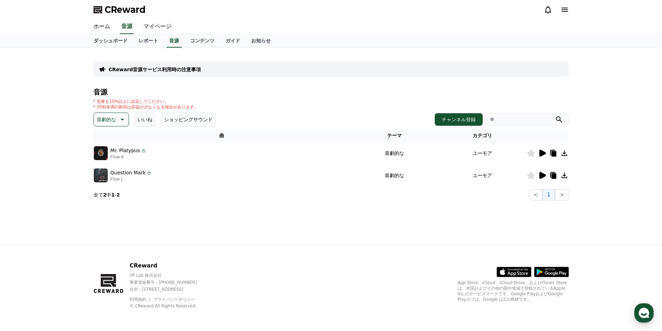
click at [542, 176] on icon at bounding box center [543, 175] width 7 height 7
